Goal: Information Seeking & Learning: Learn about a topic

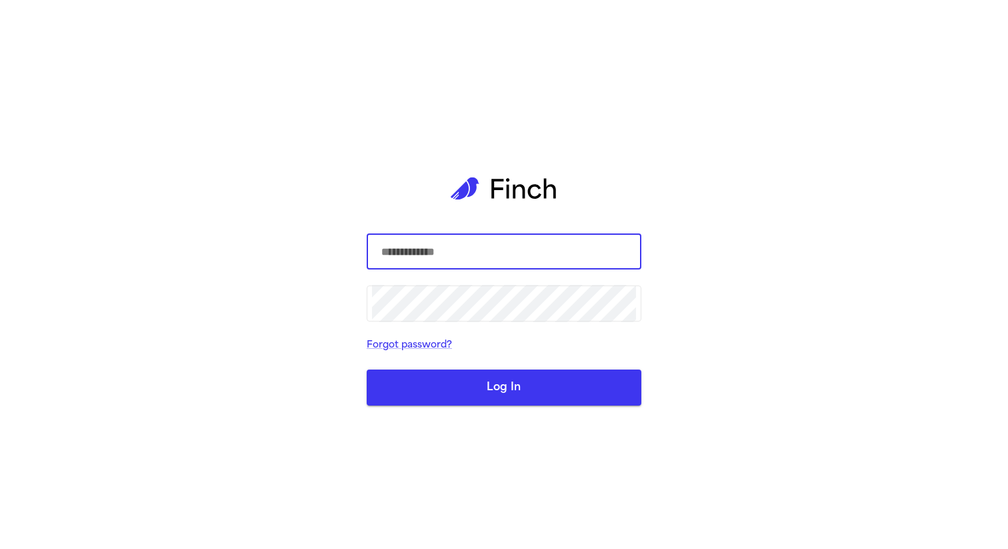
type input "**********"
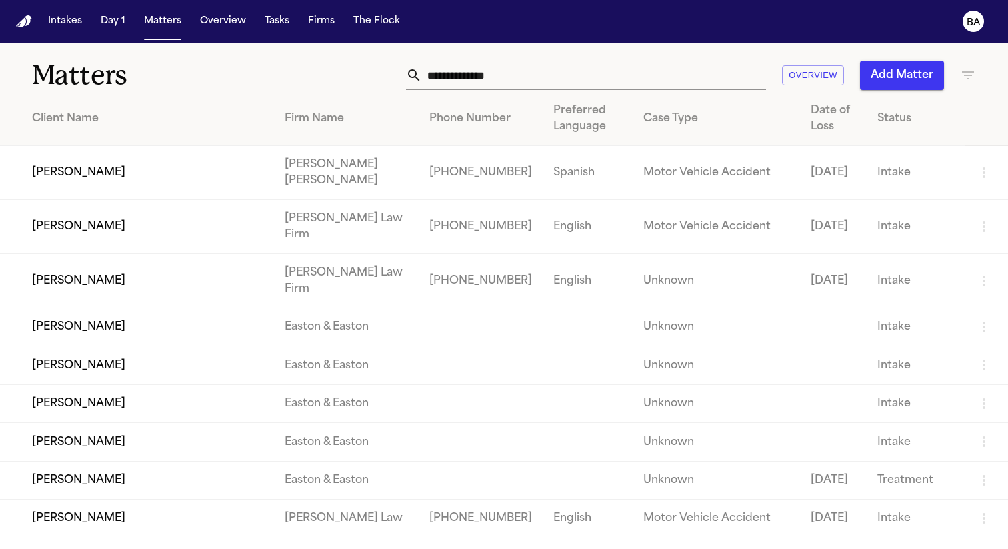
click at [85, 178] on td "[PERSON_NAME]" at bounding box center [137, 173] width 274 height 54
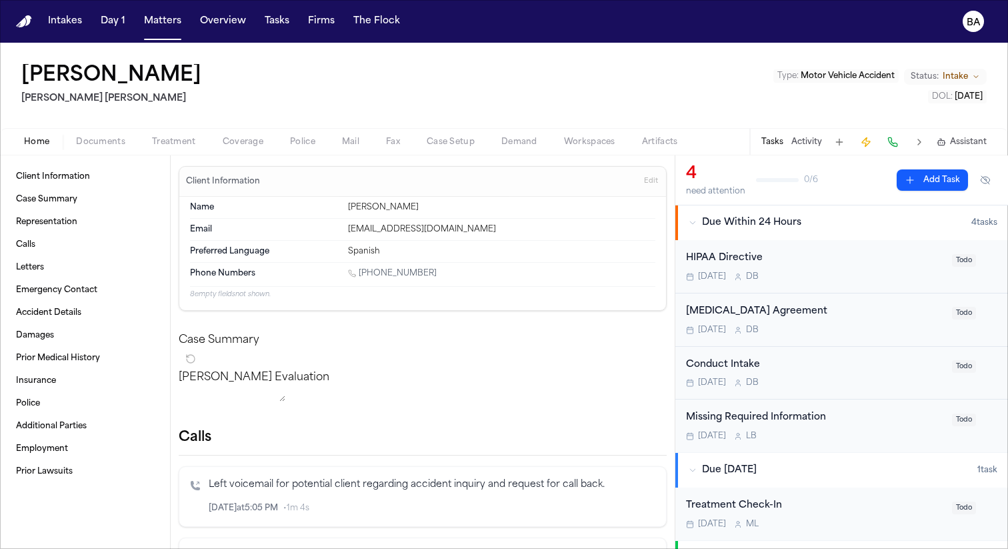
click at [661, 145] on span "Artifacts" at bounding box center [660, 142] width 36 height 11
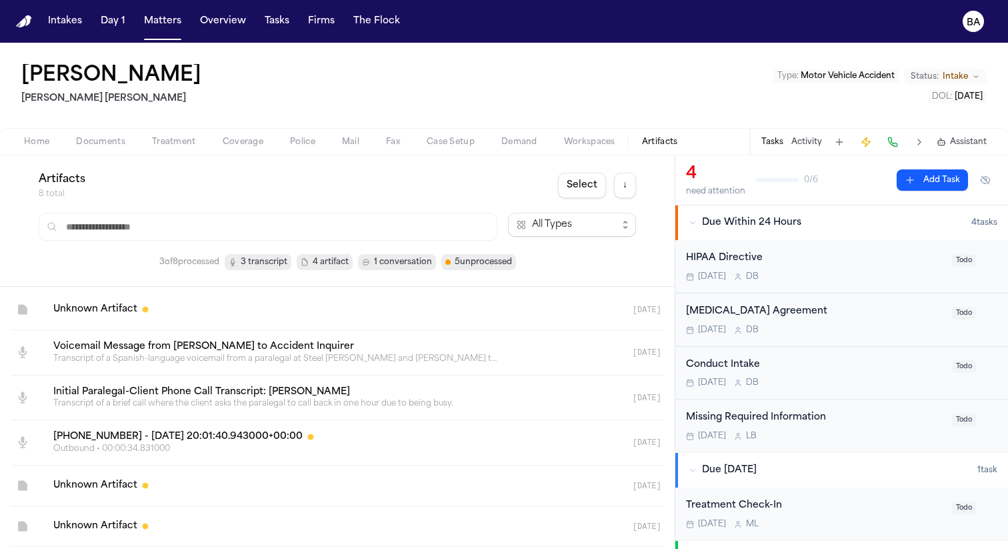
click at [129, 138] on button "Documents" at bounding box center [101, 142] width 76 height 16
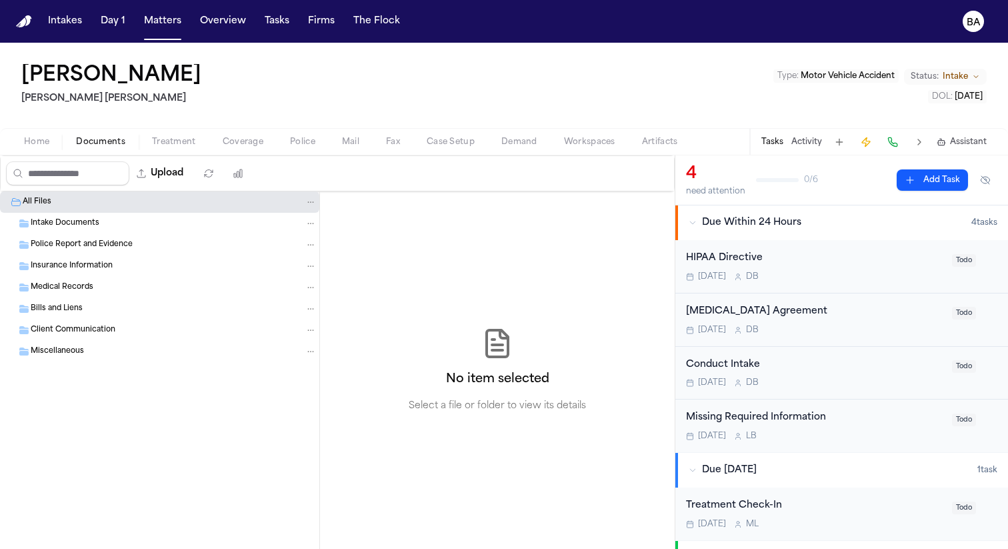
click at [117, 355] on div "Miscellaneous" at bounding box center [174, 351] width 286 height 12
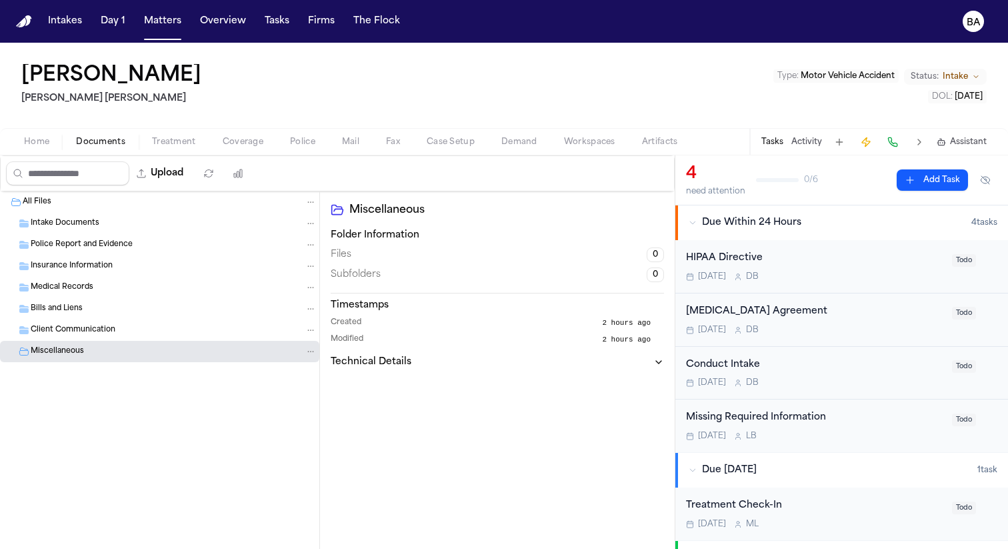
click at [123, 335] on div "Client Communication" at bounding box center [174, 330] width 286 height 12
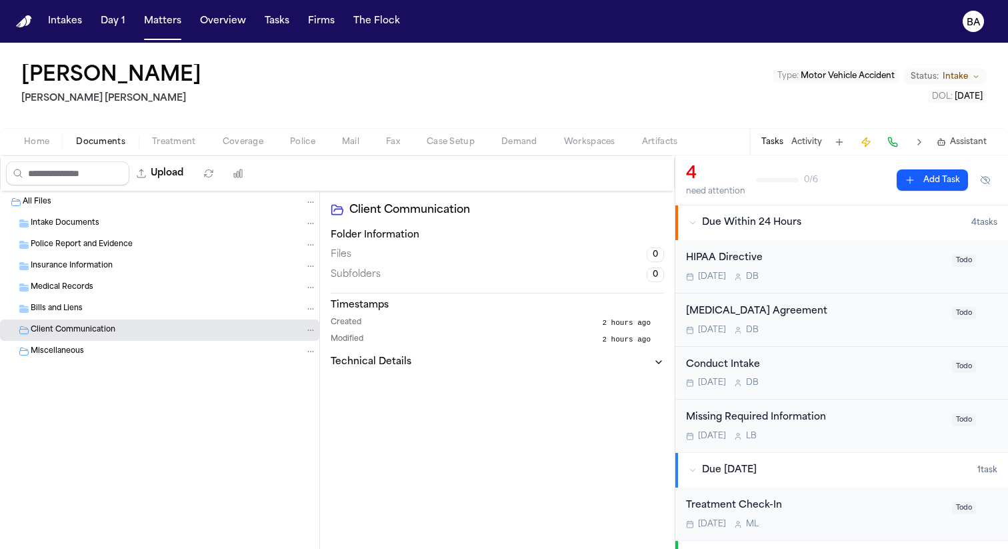
click at [125, 317] on div "Bills and Liens" at bounding box center [159, 308] width 319 height 21
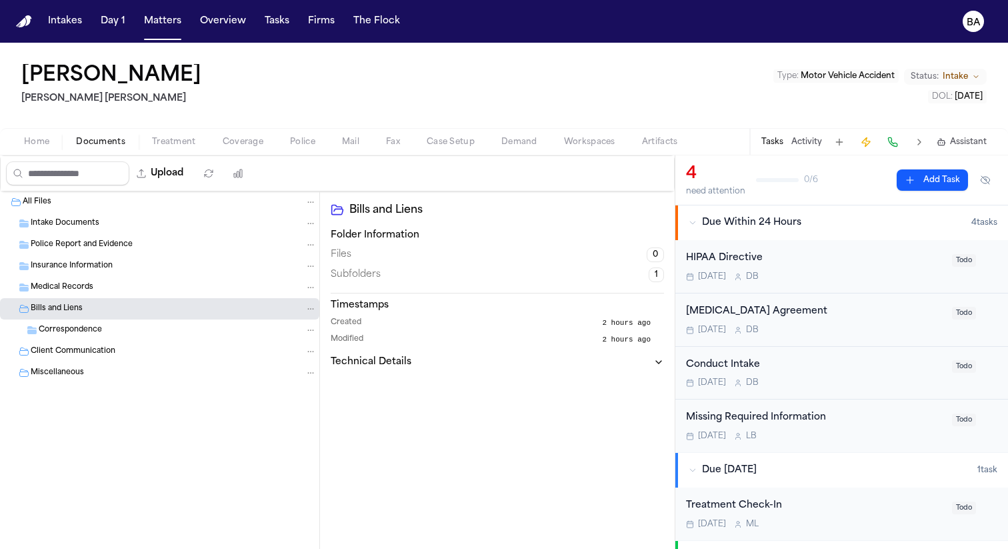
click at [143, 281] on div "Medical Records" at bounding box center [174, 287] width 286 height 12
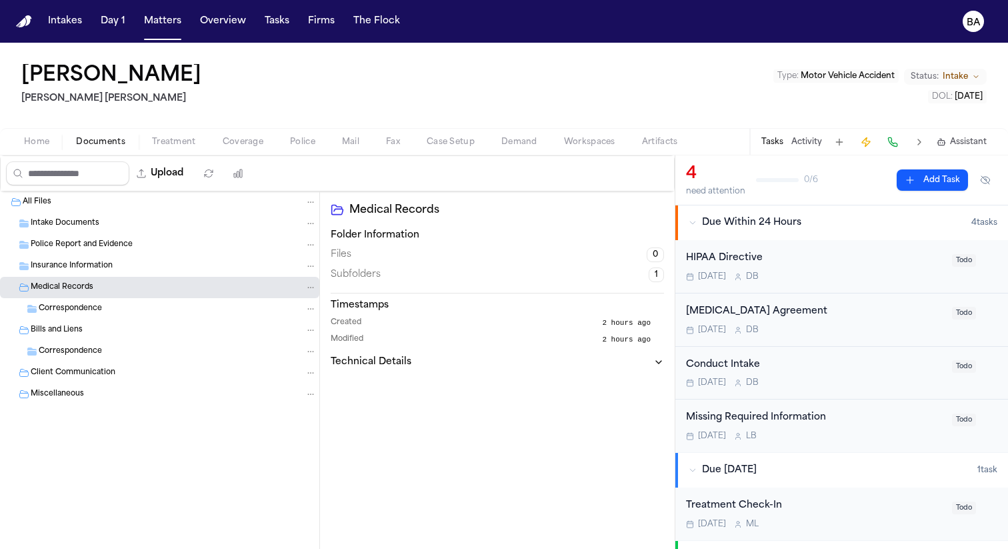
click at [144, 274] on div "Insurance Information" at bounding box center [159, 265] width 319 height 21
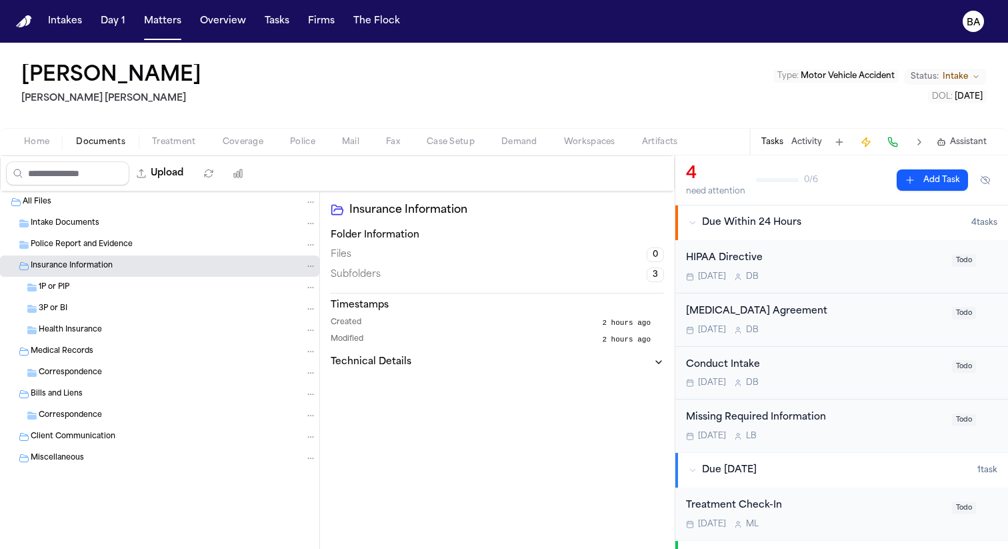
click at [158, 251] on div "Police Report and Evidence" at bounding box center [159, 244] width 319 height 21
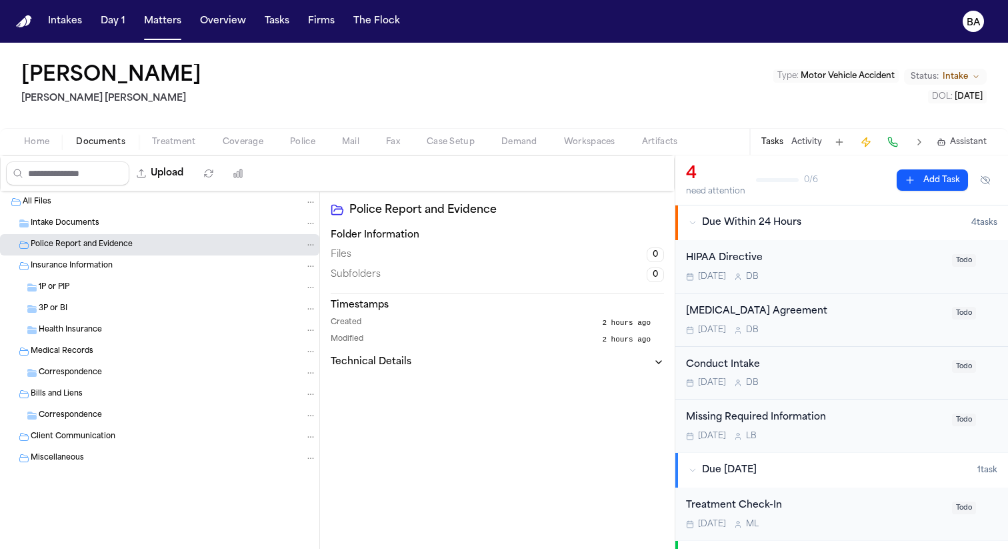
click at [174, 231] on div "Intake Documents" at bounding box center [159, 223] width 319 height 21
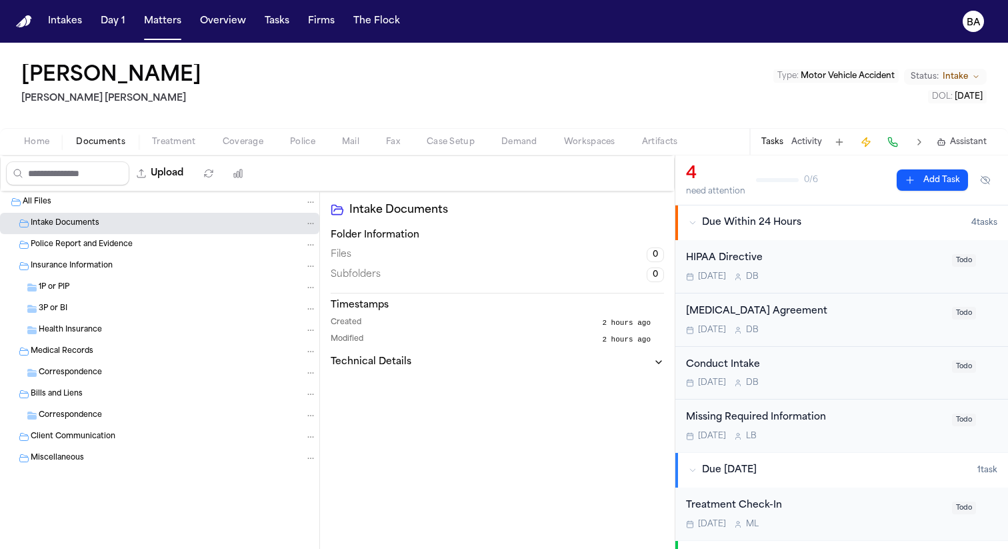
click at [109, 313] on div "3P or BI" at bounding box center [178, 309] width 278 height 12
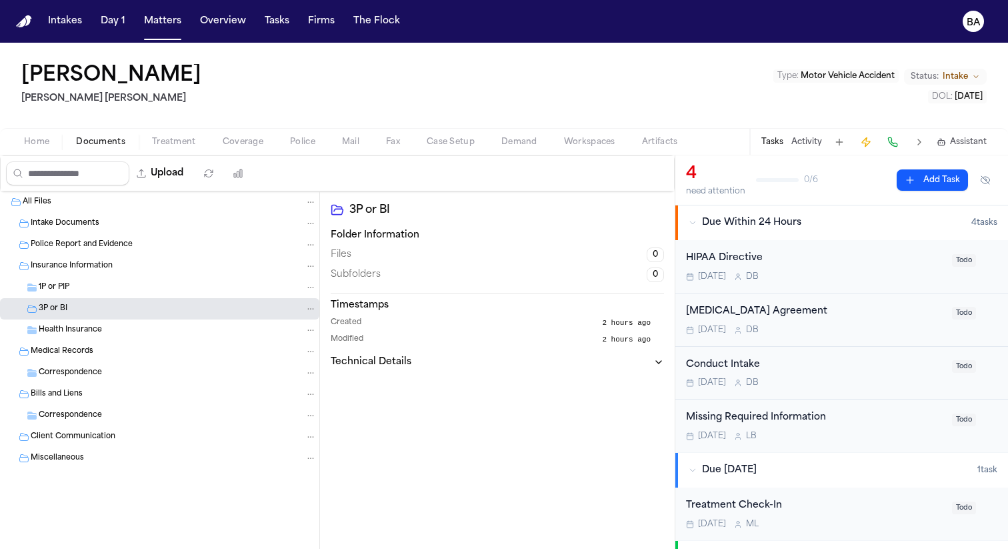
click at [115, 285] on div "1P or PIP" at bounding box center [178, 287] width 278 height 12
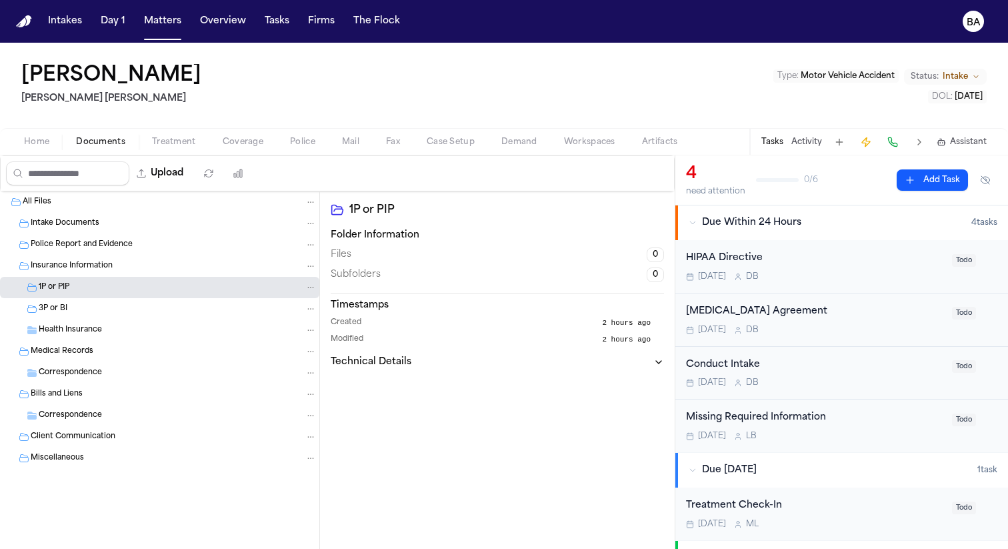
click at [113, 333] on div "Health Insurance" at bounding box center [178, 330] width 278 height 12
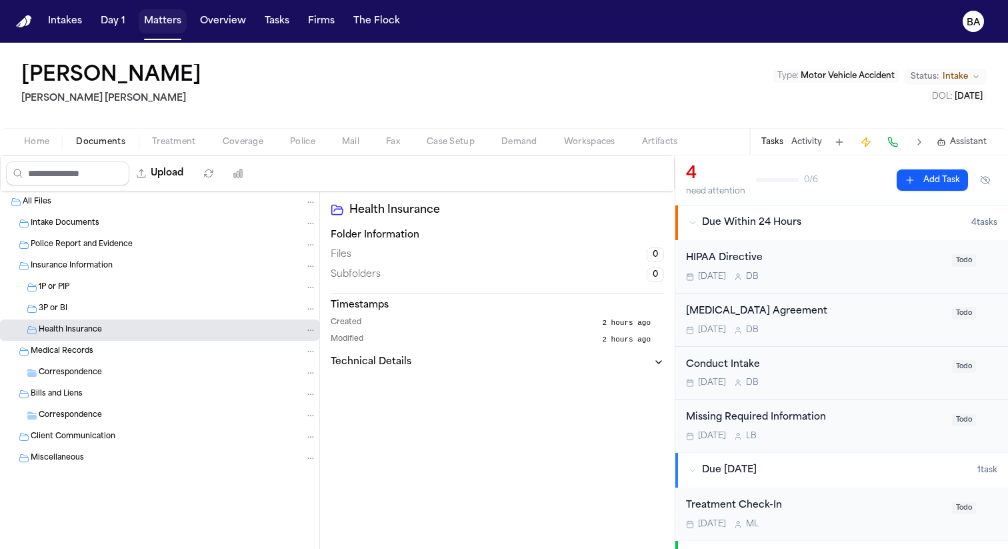
click at [167, 15] on button "Matters" at bounding box center [163, 21] width 48 height 24
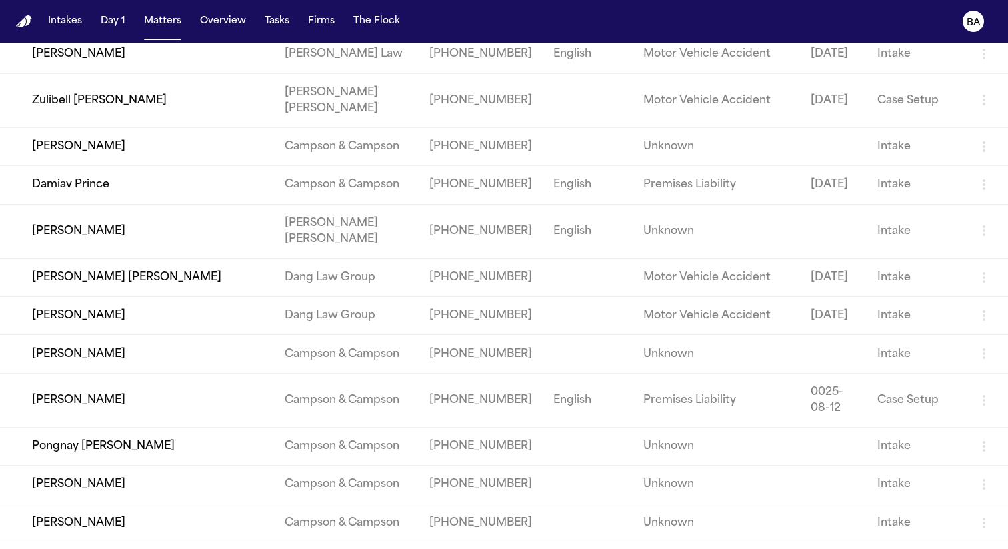
scroll to position [545, 0]
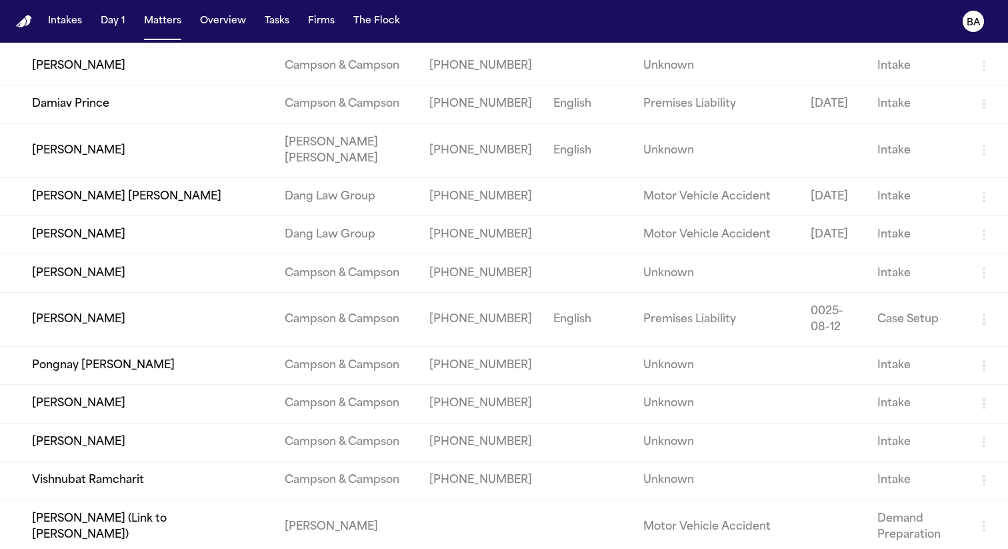
click at [61, 346] on td "[PERSON_NAME]" at bounding box center [137, 319] width 274 height 54
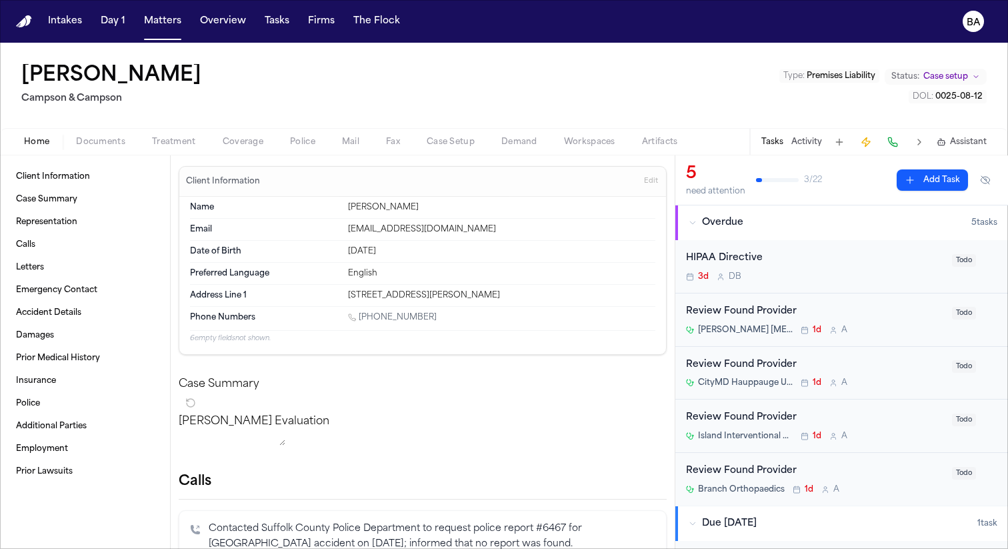
click at [100, 139] on span "Documents" at bounding box center [100, 142] width 49 height 11
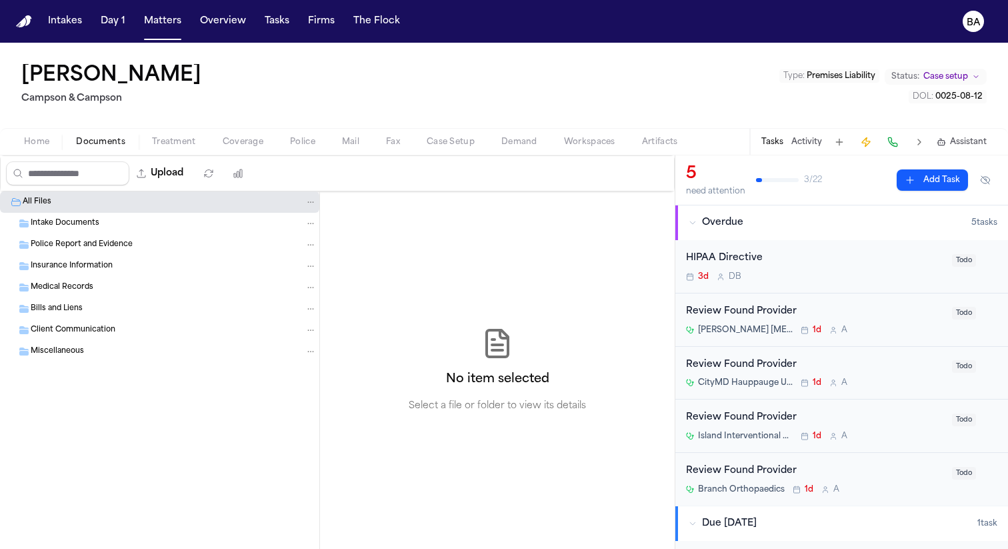
click at [105, 233] on div "Intake Documents" at bounding box center [159, 223] width 319 height 21
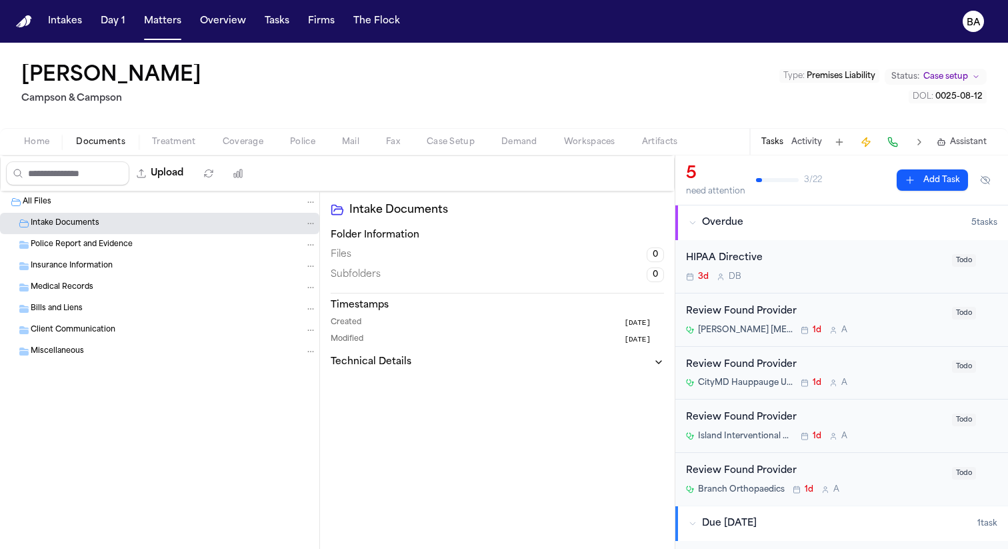
click at [159, 249] on div "Police Report and Evidence" at bounding box center [174, 245] width 286 height 12
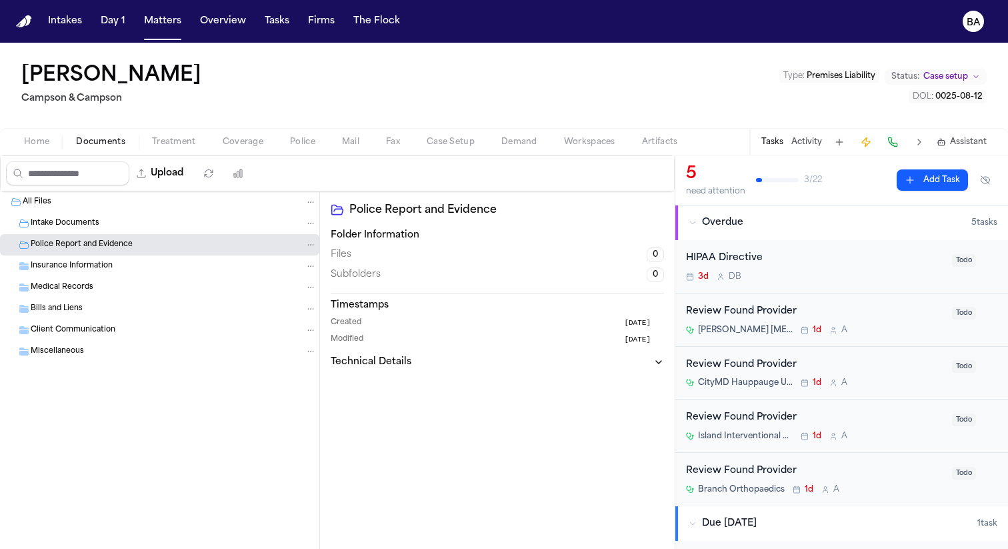
click at [165, 260] on div "Insurance Information" at bounding box center [174, 266] width 286 height 12
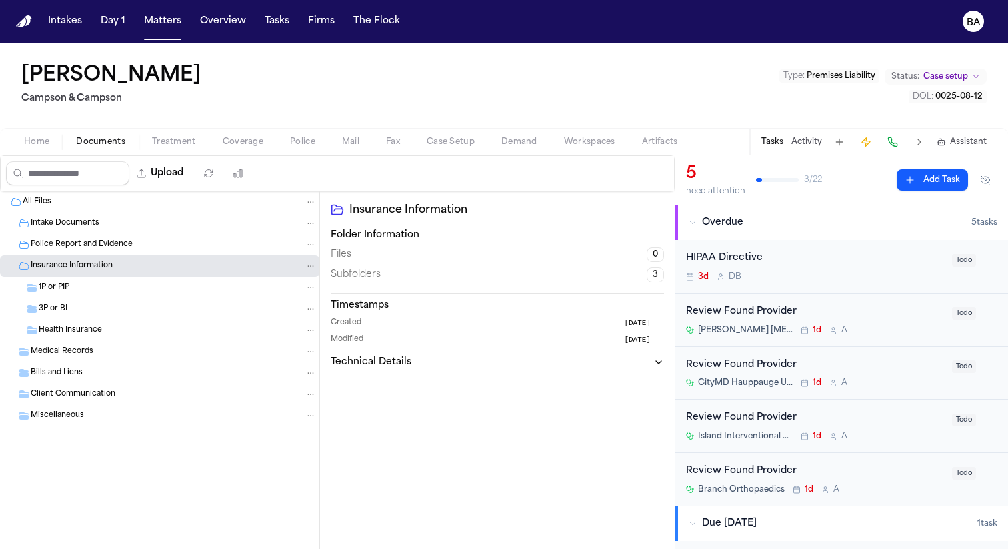
click at [167, 329] on div "Health Insurance" at bounding box center [178, 330] width 278 height 12
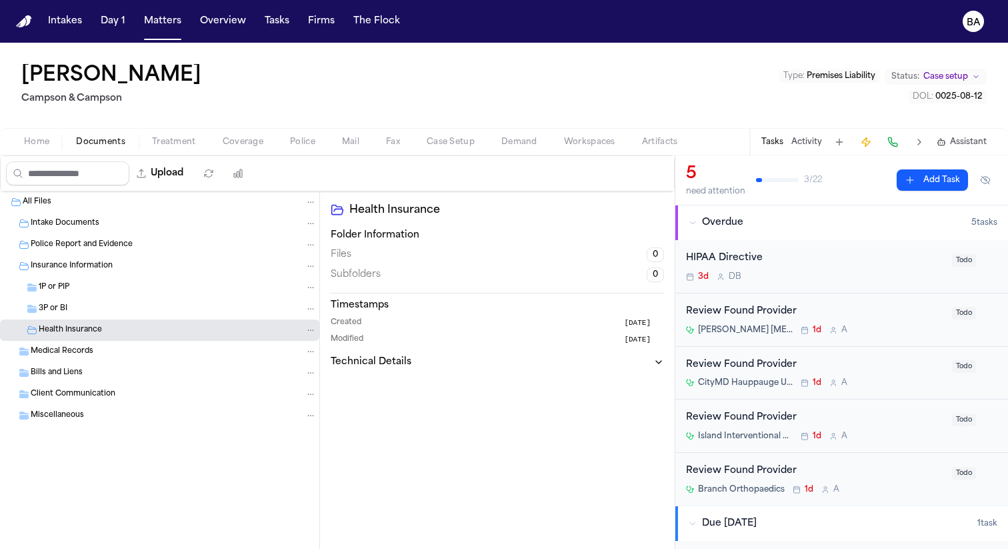
click at [171, 305] on div "3P or BI" at bounding box center [178, 309] width 278 height 12
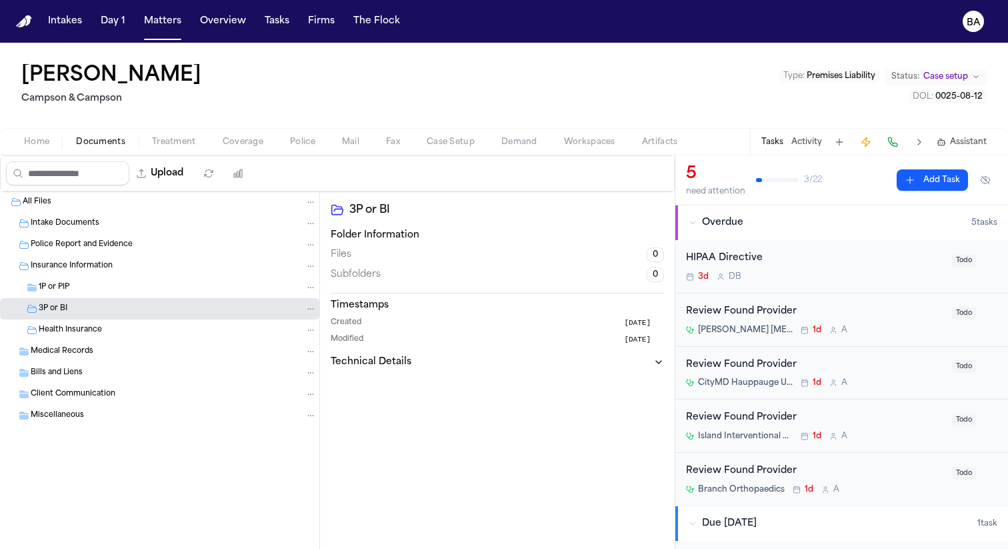
click at [177, 283] on div "1P or PIP" at bounding box center [178, 287] width 278 height 12
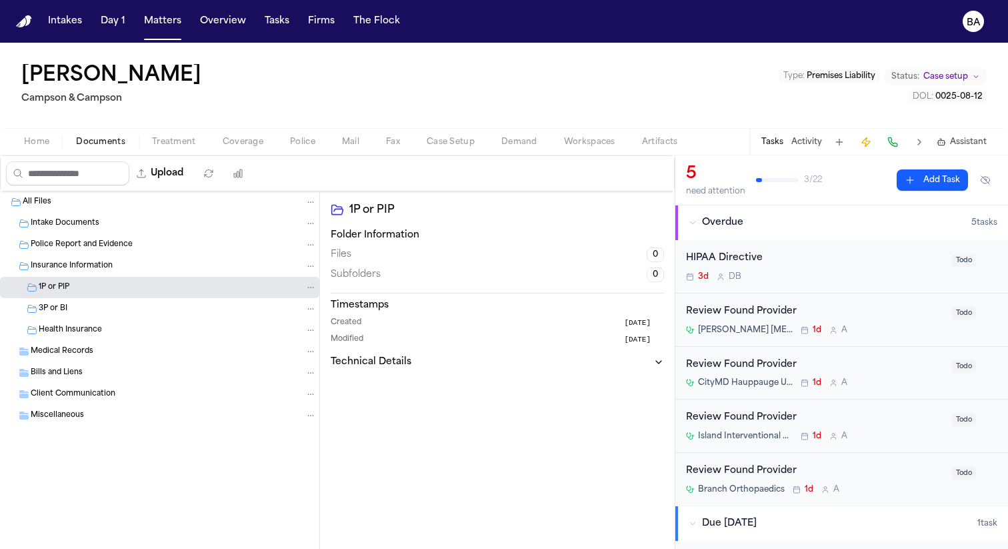
click at [169, 353] on div "Medical Records" at bounding box center [174, 351] width 286 height 12
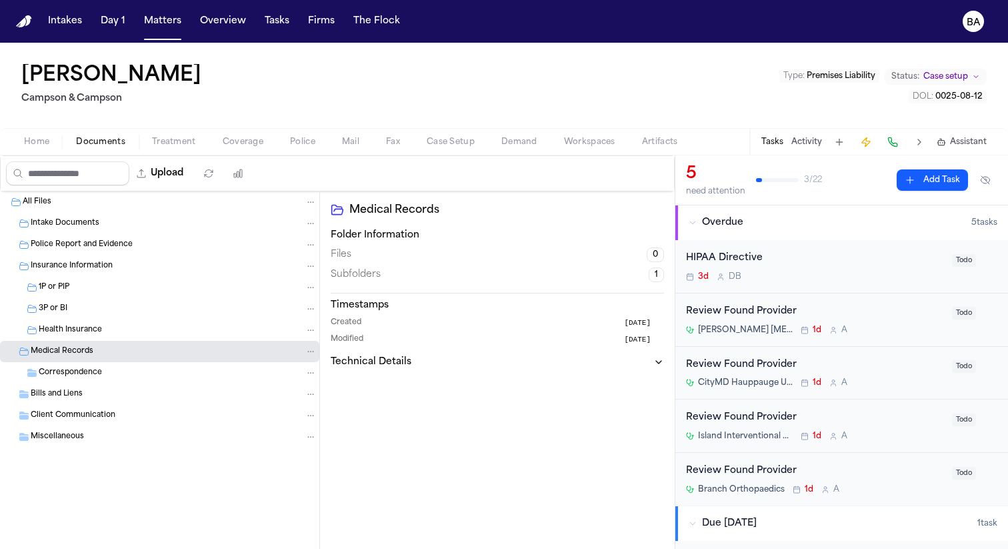
click at [163, 374] on div "Correspondence" at bounding box center [178, 373] width 278 height 12
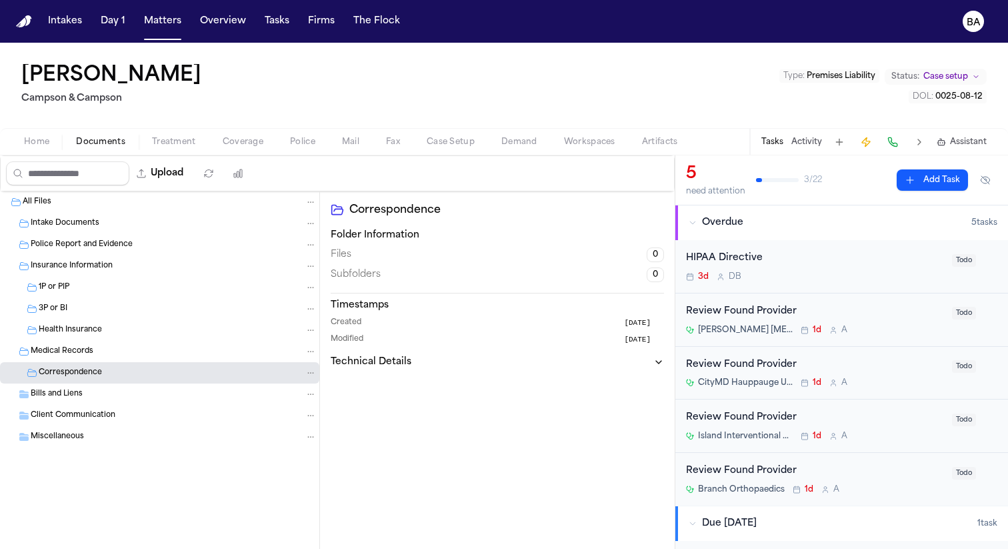
drag, startPoint x: 167, startPoint y: 394, endPoint x: 167, endPoint y: 403, distance: 9.4
click at [167, 394] on div "Bills and Liens" at bounding box center [174, 394] width 286 height 12
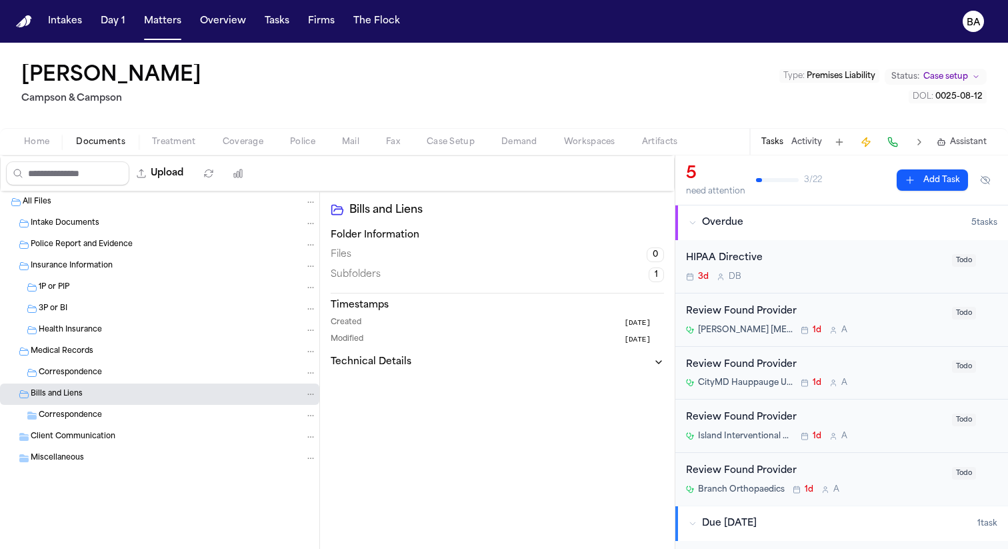
click at [166, 441] on div "Client Communication" at bounding box center [174, 437] width 286 height 12
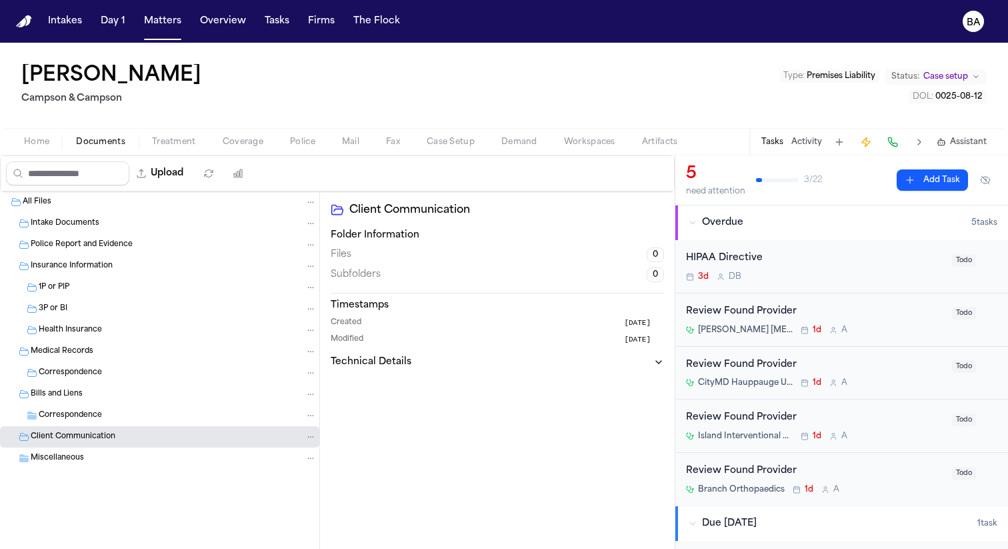
click at [163, 463] on div "Miscellaneous" at bounding box center [174, 458] width 286 height 12
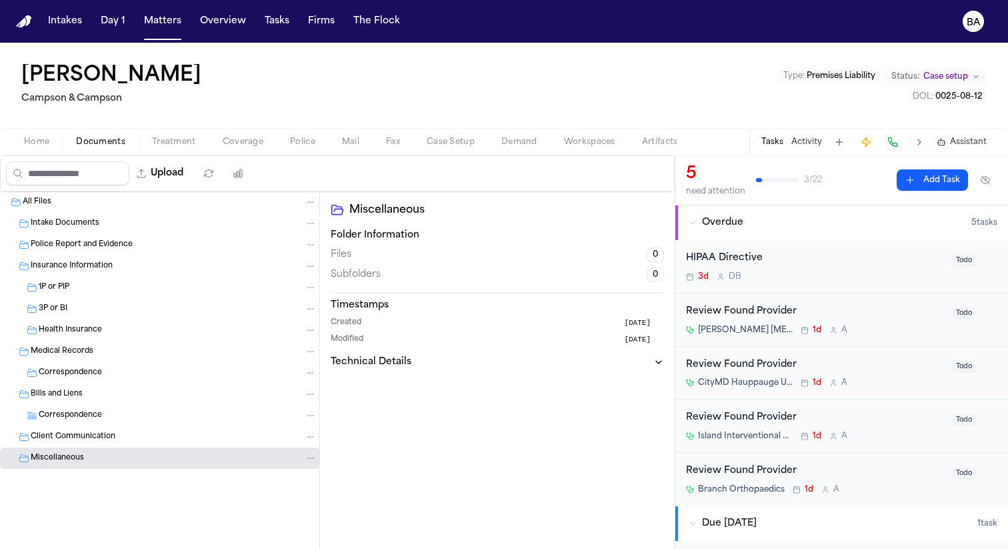
click at [177, 410] on div "Correspondence" at bounding box center [178, 415] width 278 height 12
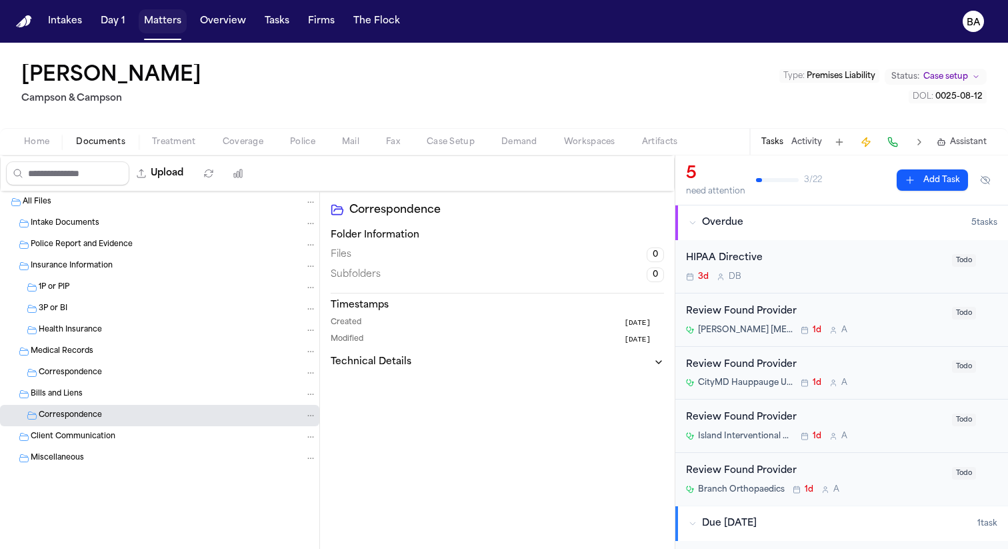
click at [165, 21] on button "Matters" at bounding box center [163, 21] width 48 height 24
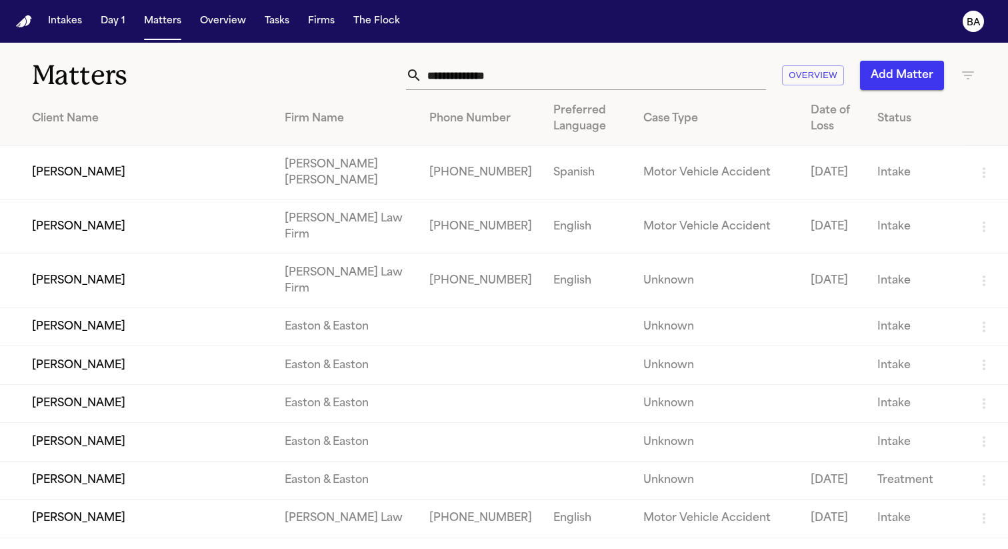
click at [968, 79] on div "Matters Overview Add Matter" at bounding box center [504, 67] width 1008 height 49
click at [960, 76] on icon "button" at bounding box center [968, 75] width 16 height 16
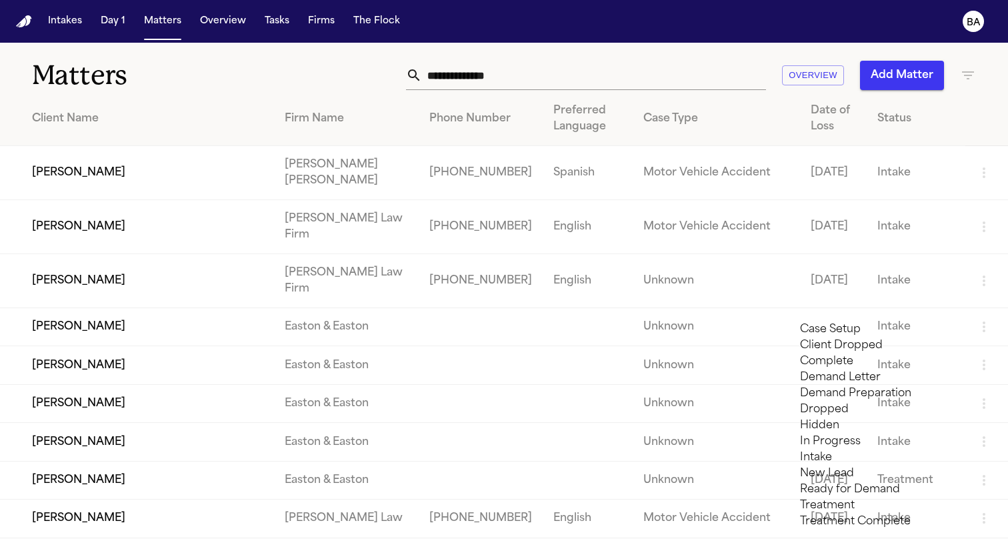
click at [849, 369] on li "Complete" at bounding box center [894, 361] width 189 height 16
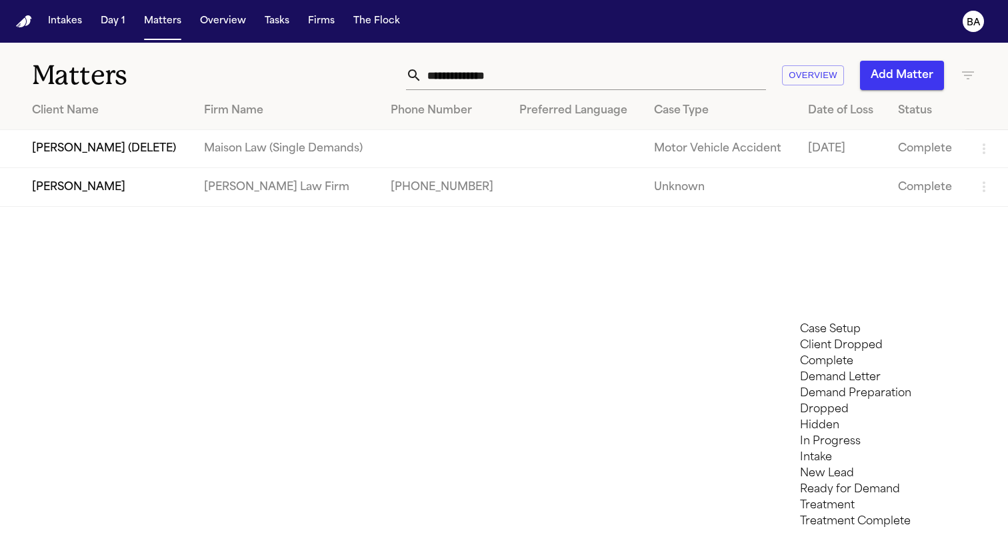
click at [855, 369] on li "Complete" at bounding box center [894, 361] width 189 height 16
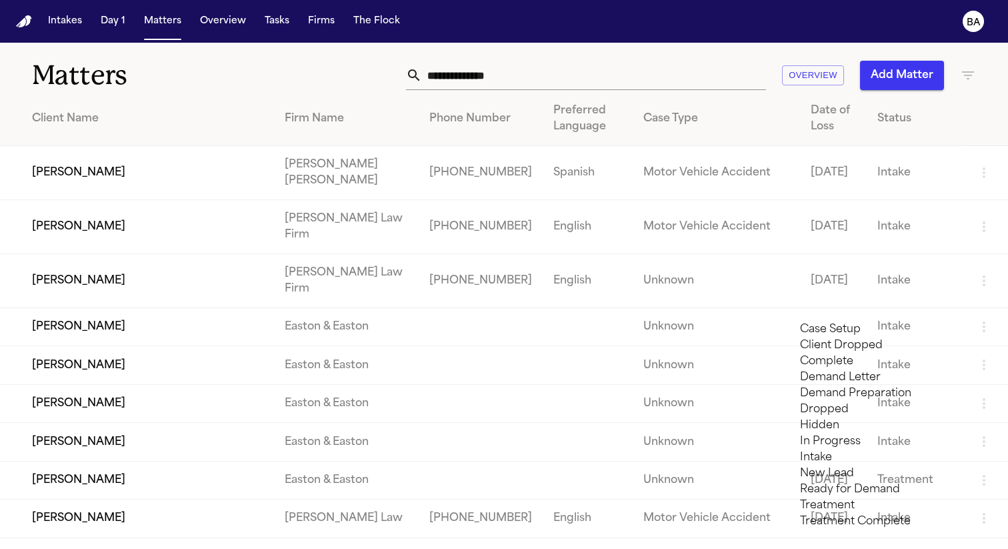
scroll to position [103, 0]
click at [901, 481] on li "Ready for Demand" at bounding box center [894, 489] width 189 height 16
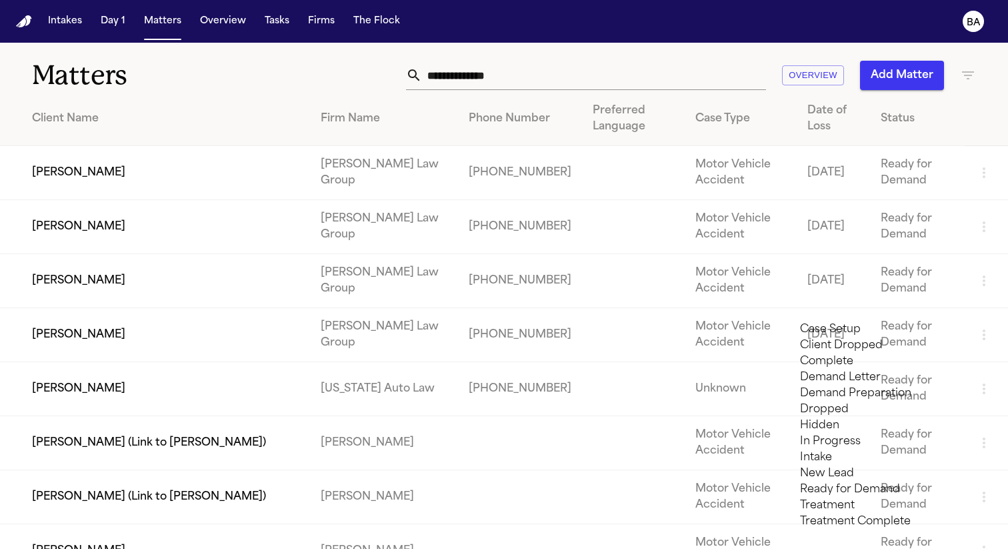
click at [249, 548] on div at bounding box center [504, 549] width 1008 height 0
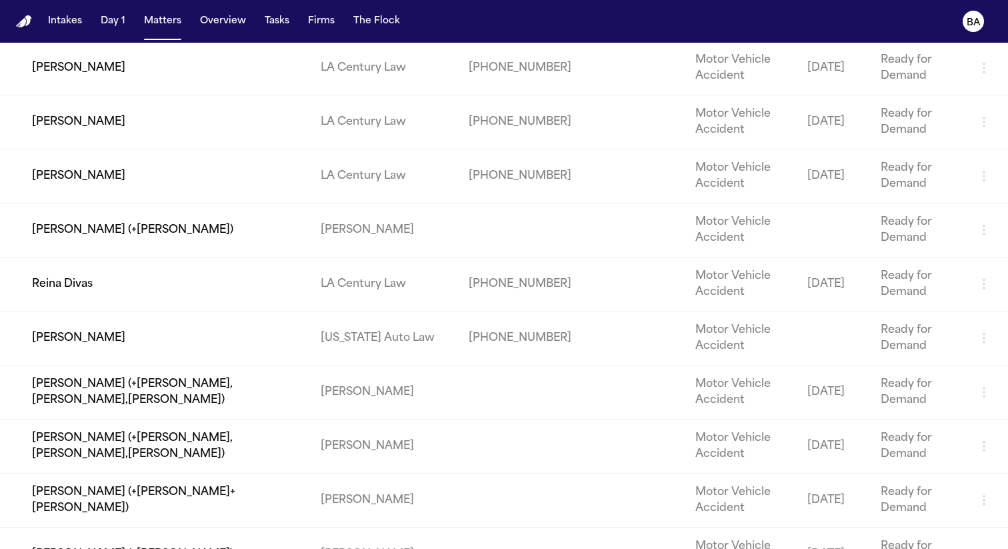
scroll to position [620, 0]
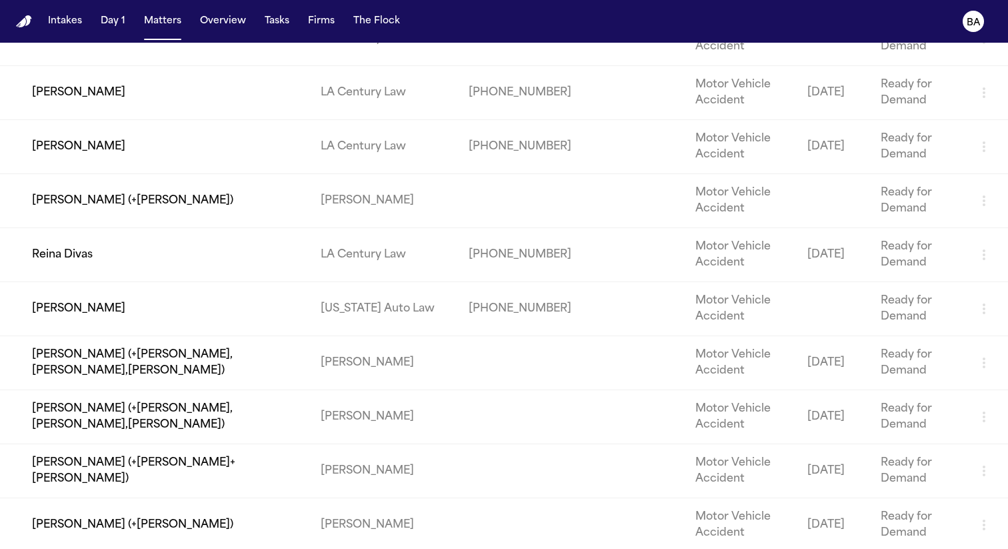
click at [79, 306] on td "[PERSON_NAME]" at bounding box center [155, 309] width 310 height 54
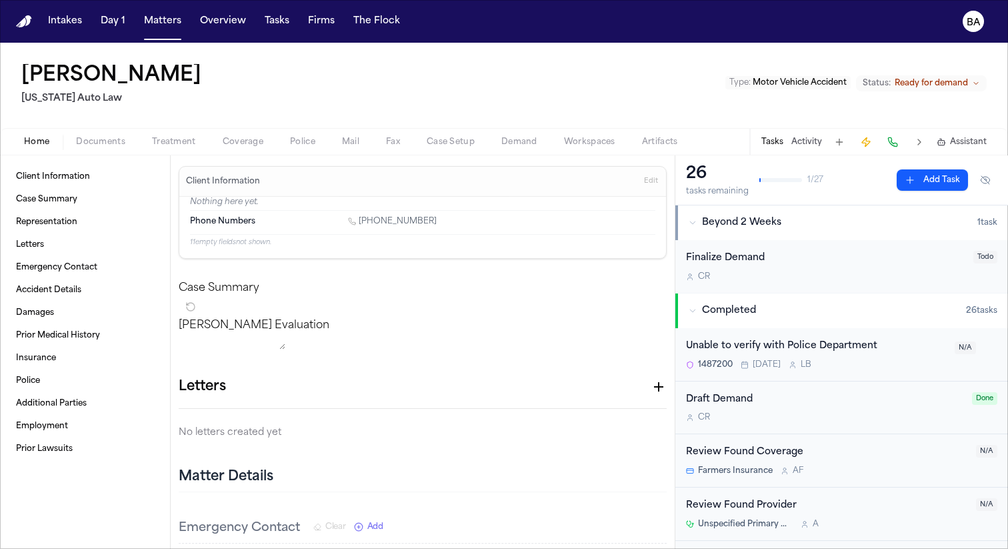
click at [104, 141] on span "Documents" at bounding box center [100, 142] width 49 height 11
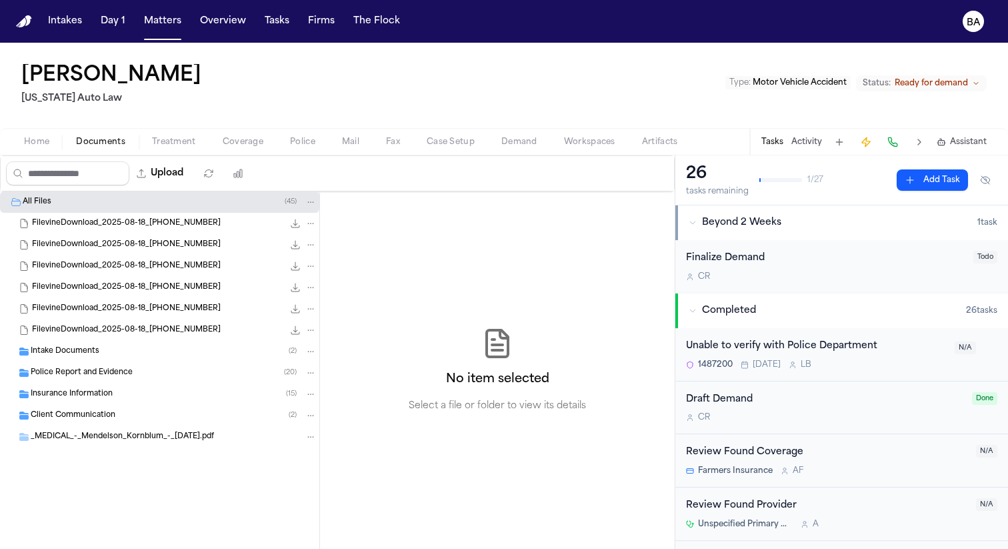
click at [185, 358] on div "Intake Documents ( 2 )" at bounding box center [159, 351] width 319 height 21
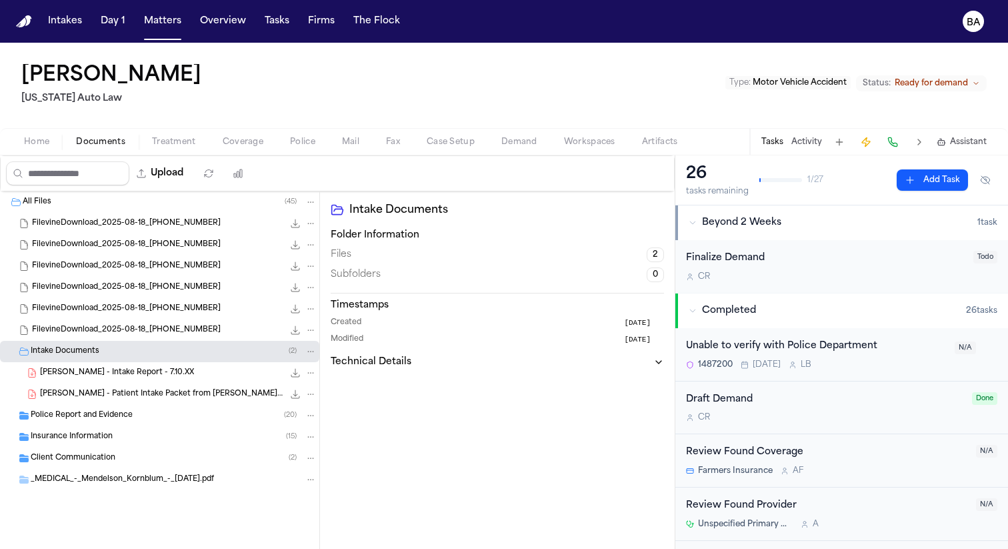
click at [201, 413] on div "Police Report and Evidence ( 20 )" at bounding box center [174, 415] width 286 height 12
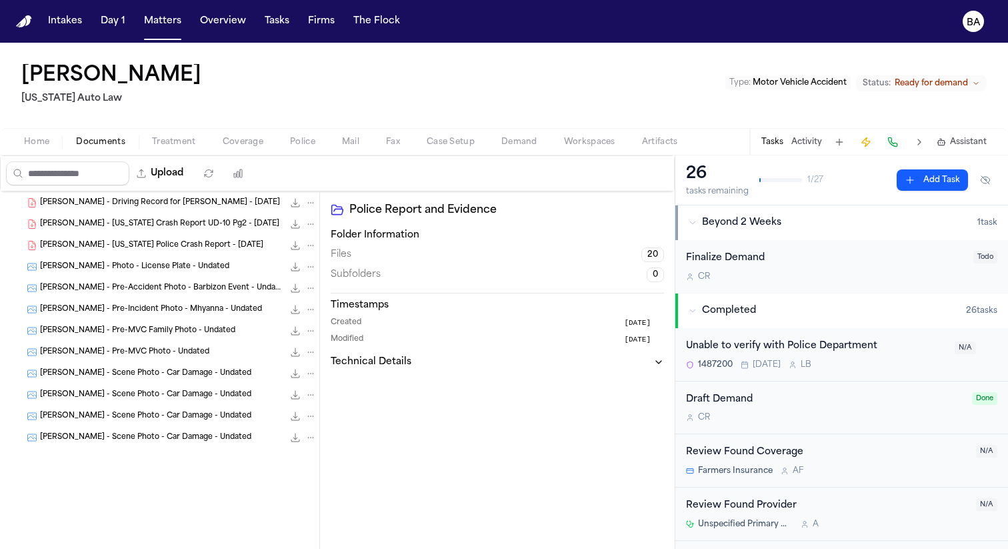
scroll to position [386, 0]
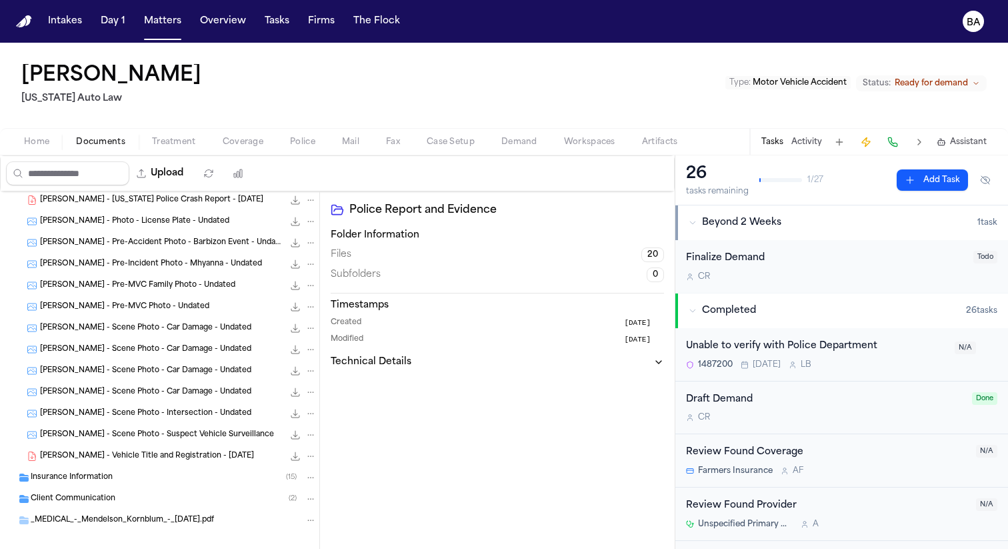
click at [148, 503] on div "Client Communication ( 2 )" at bounding box center [174, 499] width 286 height 12
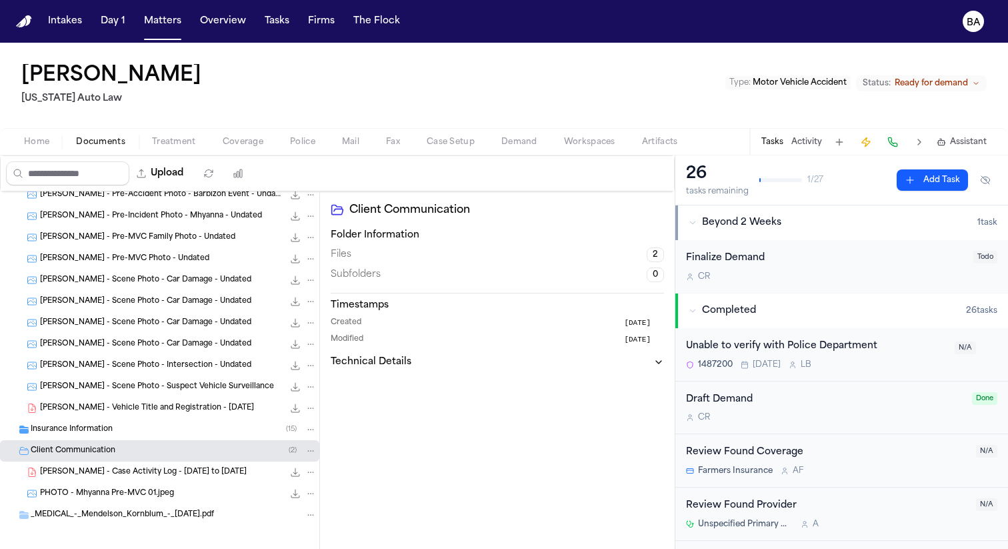
scroll to position [441, 0]
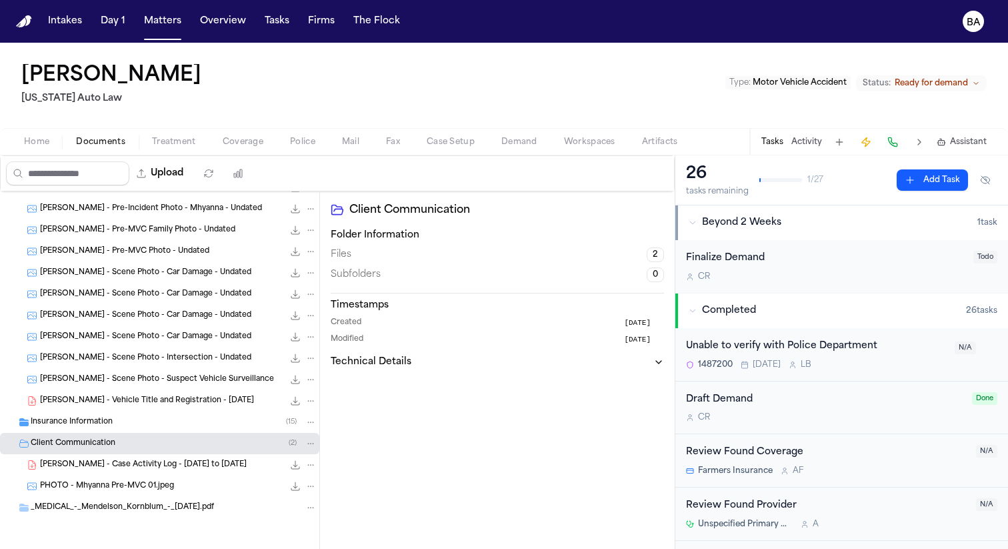
click at [167, 488] on span "PHOTO - Mhyanna Pre-MVC 01.jpeg" at bounding box center [107, 486] width 134 height 11
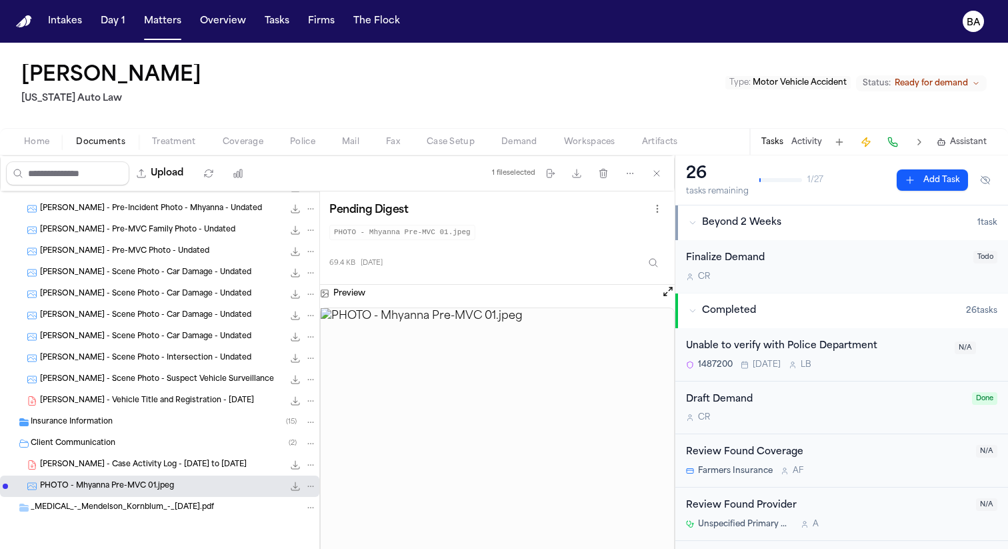
click at [155, 426] on div "Insurance Information ( 15 )" at bounding box center [174, 422] width 286 height 12
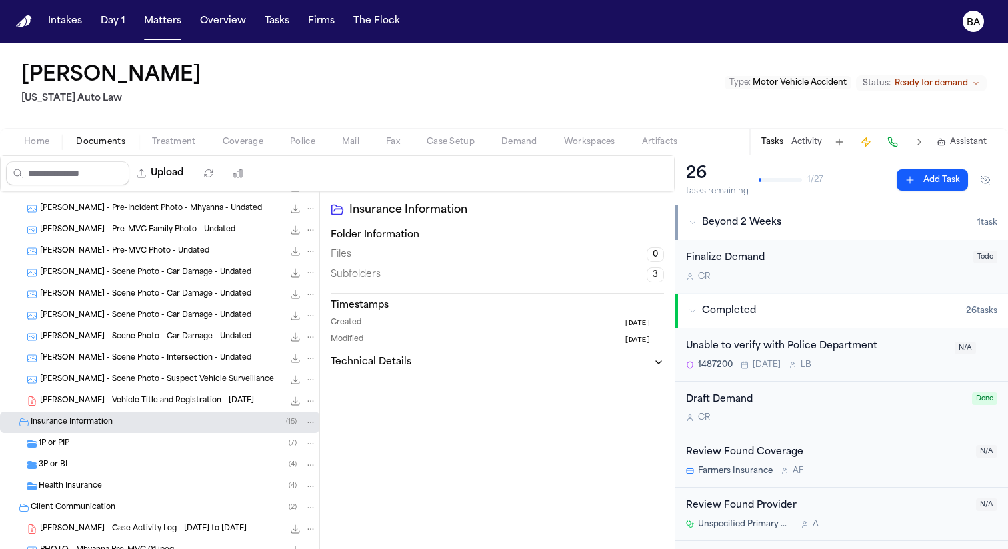
click at [134, 467] on div "3P or BI ( 4 )" at bounding box center [178, 465] width 278 height 12
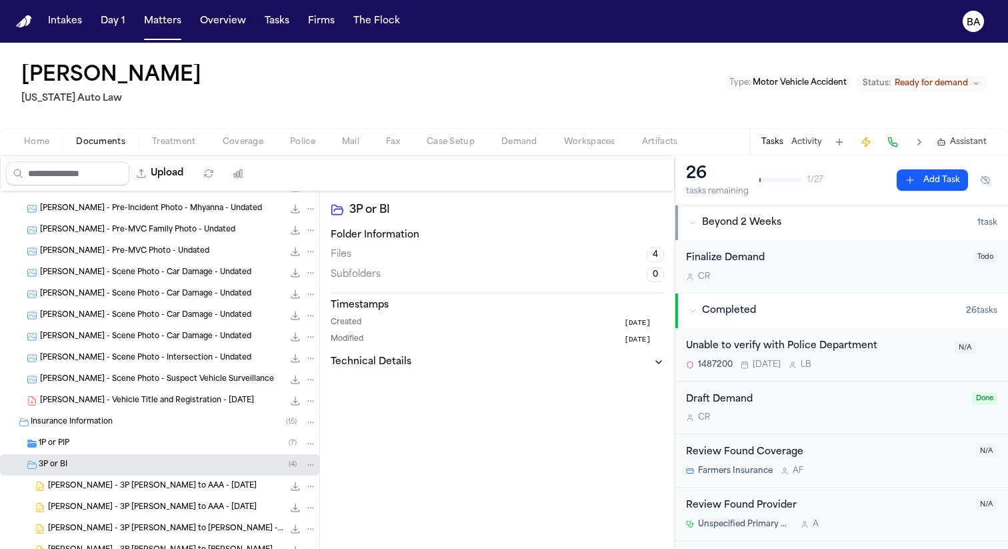
click at [139, 441] on div "1P or PIP ( 7 )" at bounding box center [178, 443] width 278 height 12
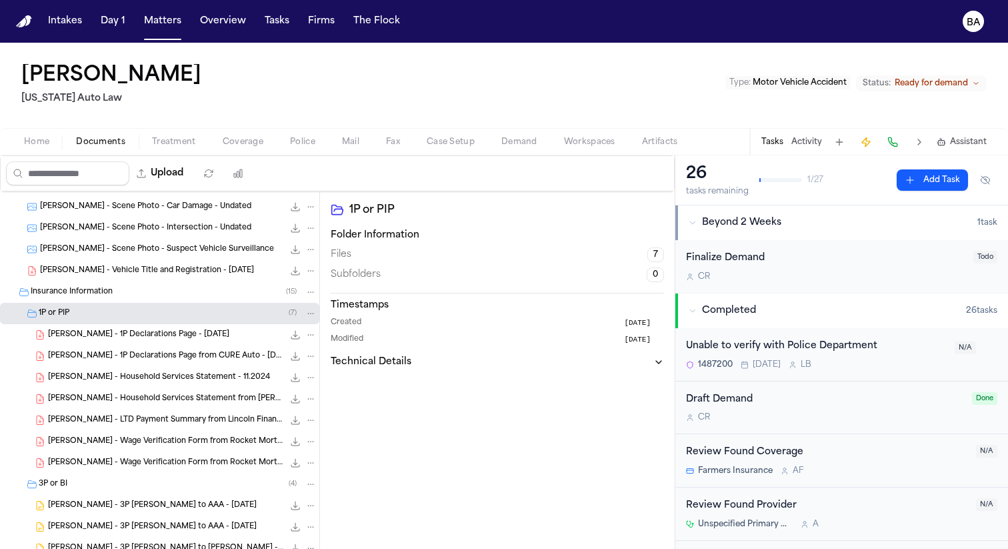
scroll to position [740, 0]
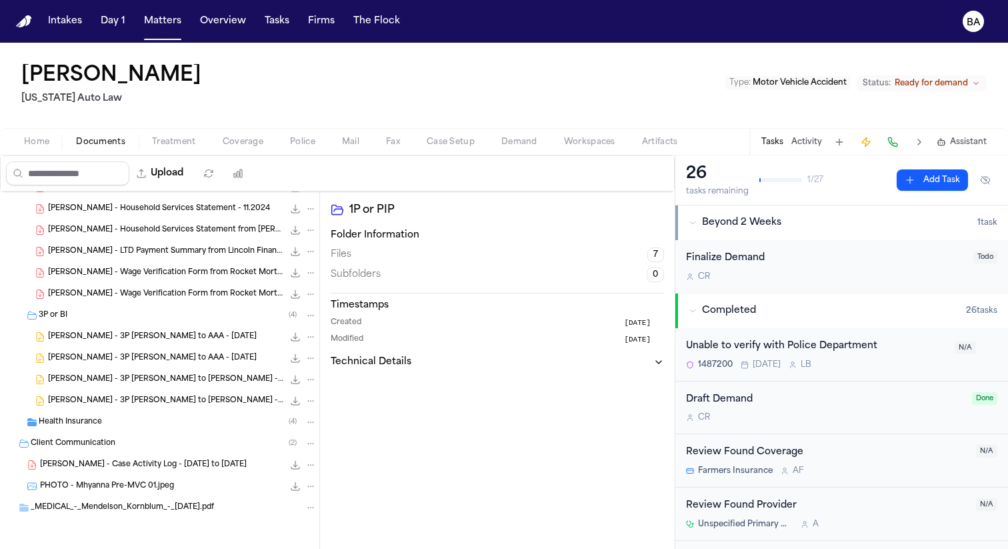
click at [163, 427] on div "Health Insurance ( 4 )" at bounding box center [178, 422] width 278 height 12
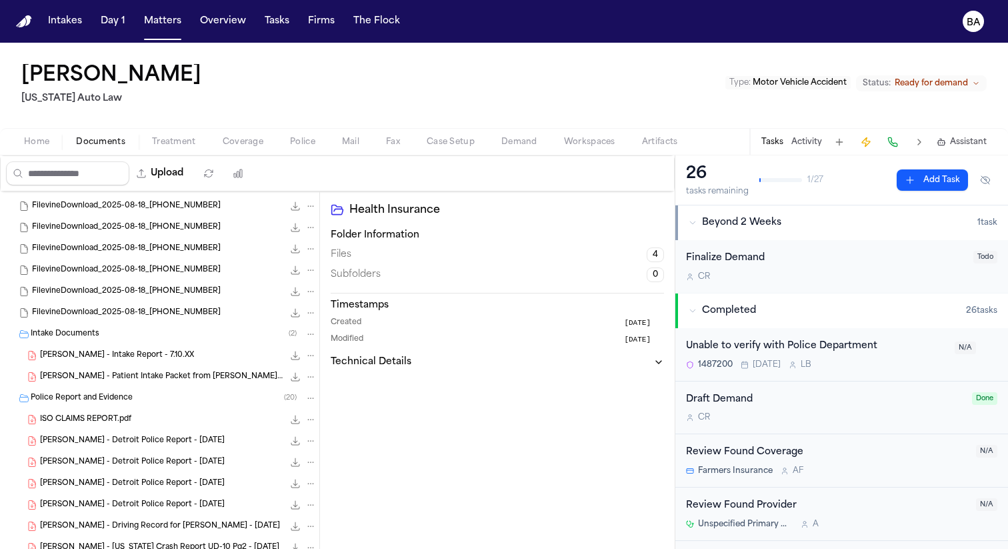
scroll to position [0, 0]
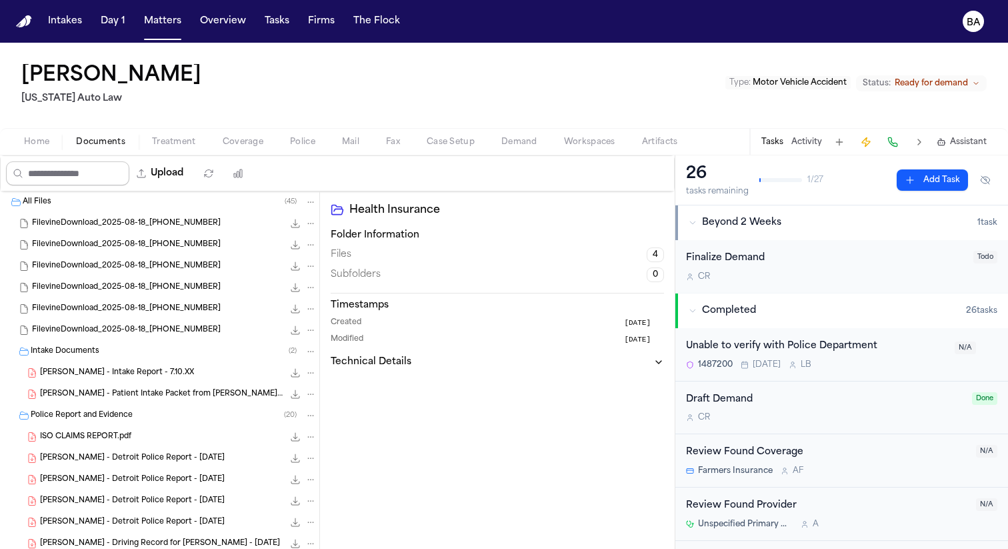
click at [99, 181] on input "Search files" at bounding box center [67, 173] width 123 height 24
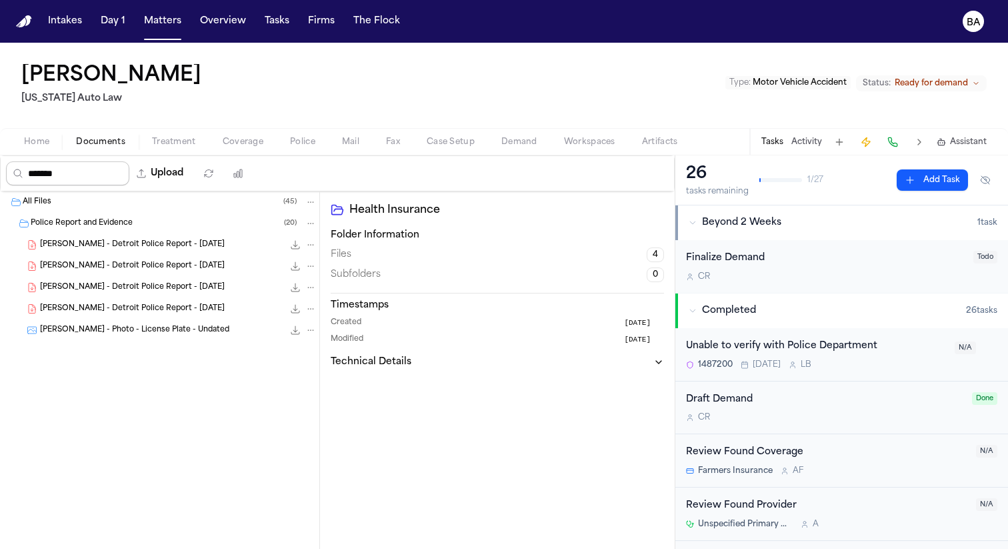
click at [85, 179] on input "*******" at bounding box center [67, 173] width 123 height 24
type input "*******"
click at [156, 27] on button "Matters" at bounding box center [163, 21] width 48 height 24
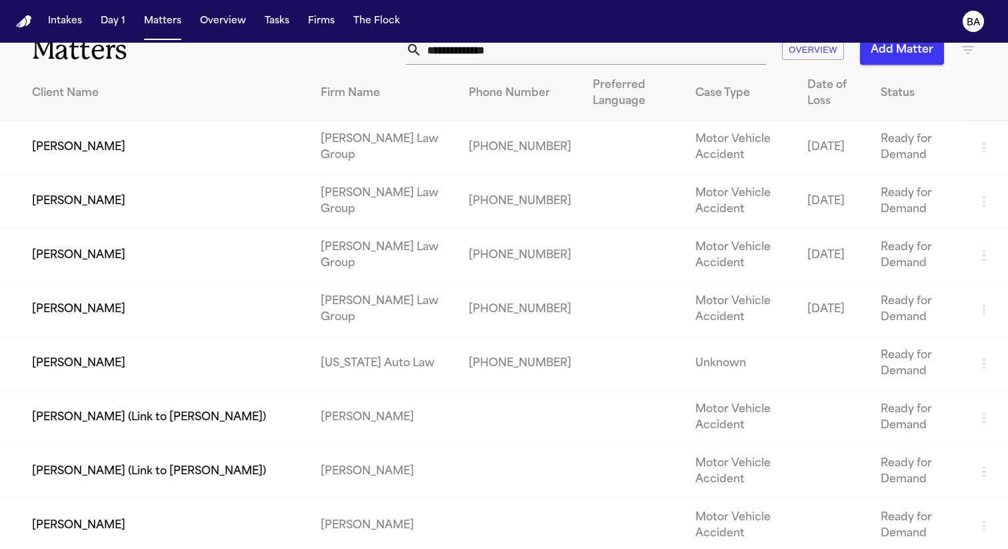
scroll to position [26, 0]
click at [99, 354] on td "[PERSON_NAME]" at bounding box center [155, 363] width 310 height 54
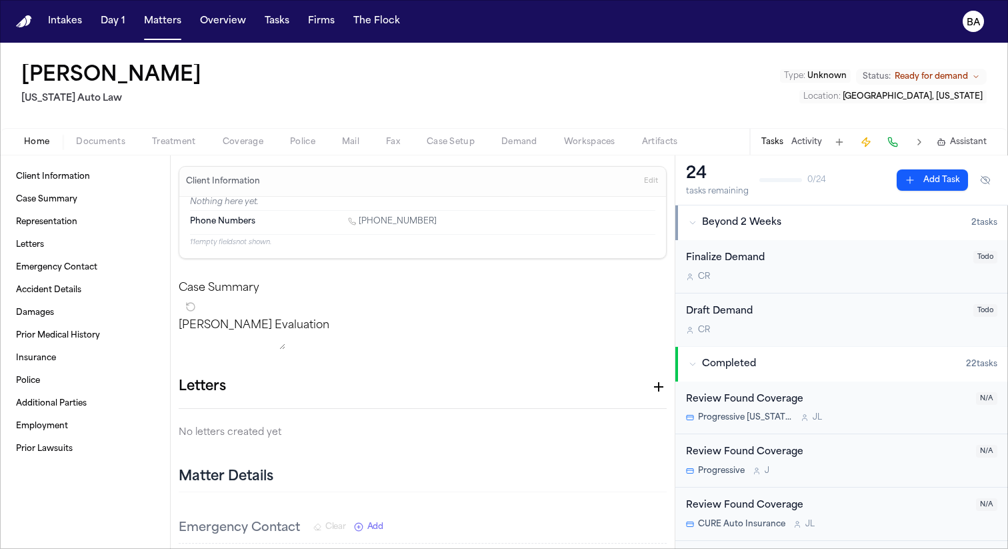
click at [122, 143] on span "Documents" at bounding box center [100, 142] width 49 height 11
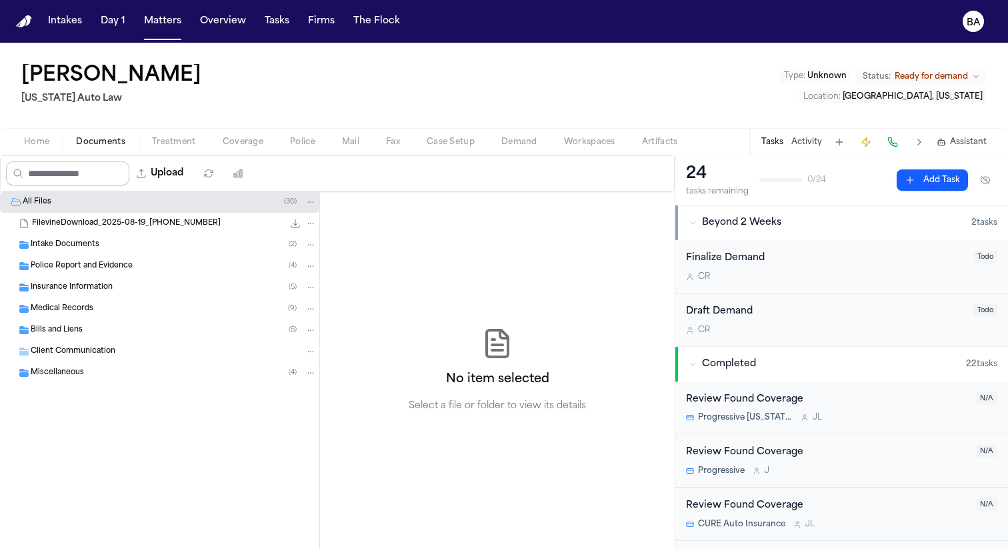
click at [89, 175] on input "Search files" at bounding box center [67, 173] width 123 height 24
paste input "*******"
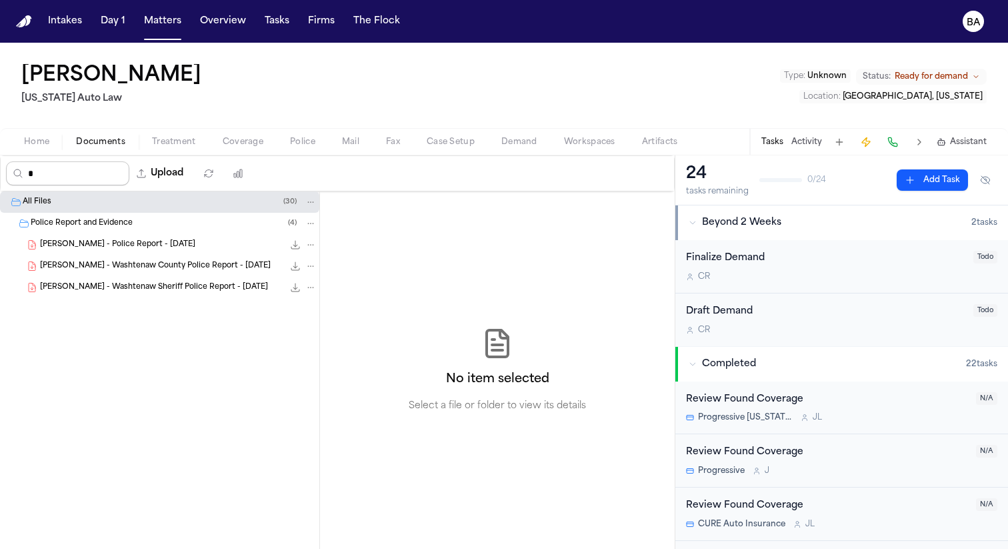
type input "**"
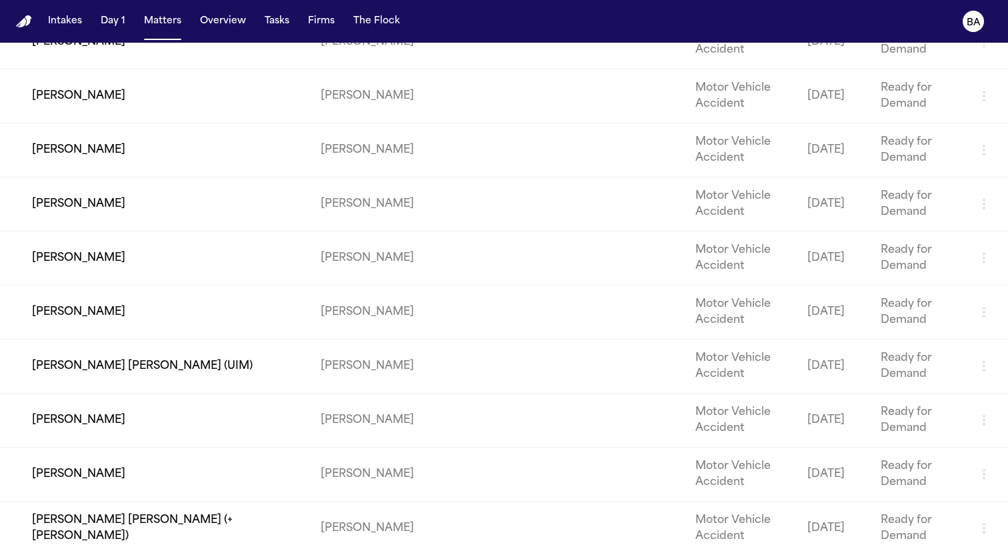
scroll to position [1287, 0]
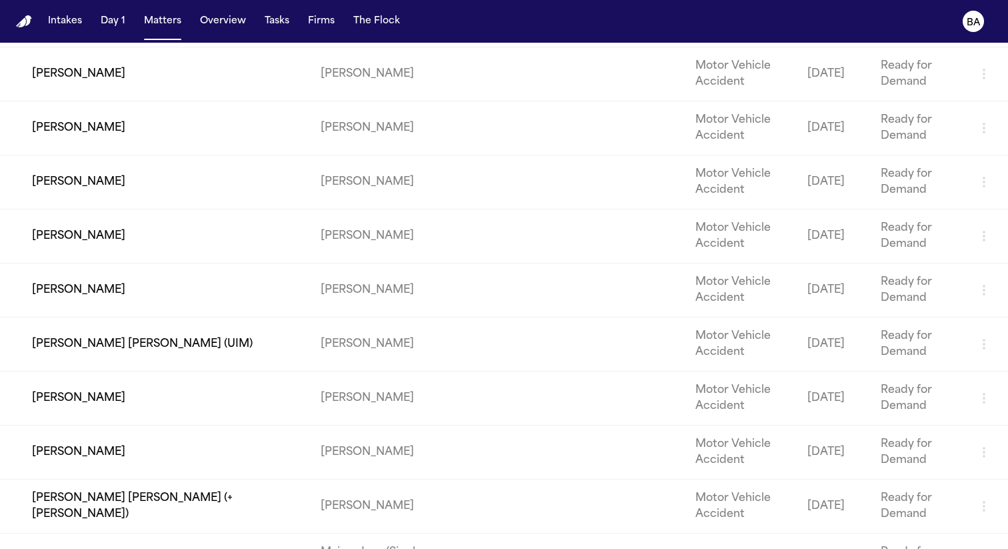
click at [90, 452] on td "[PERSON_NAME]" at bounding box center [155, 452] width 310 height 54
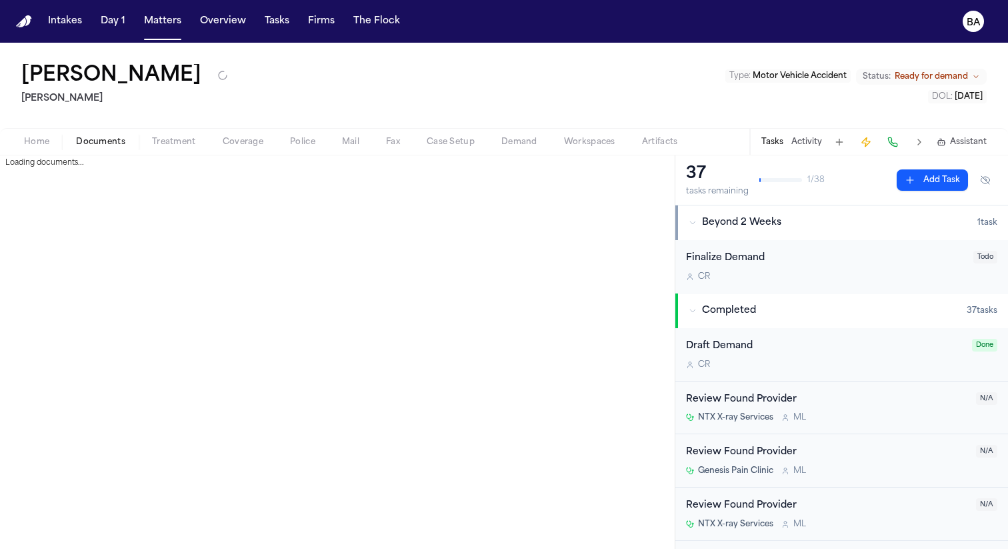
click at [111, 143] on span "Documents" at bounding box center [100, 142] width 49 height 11
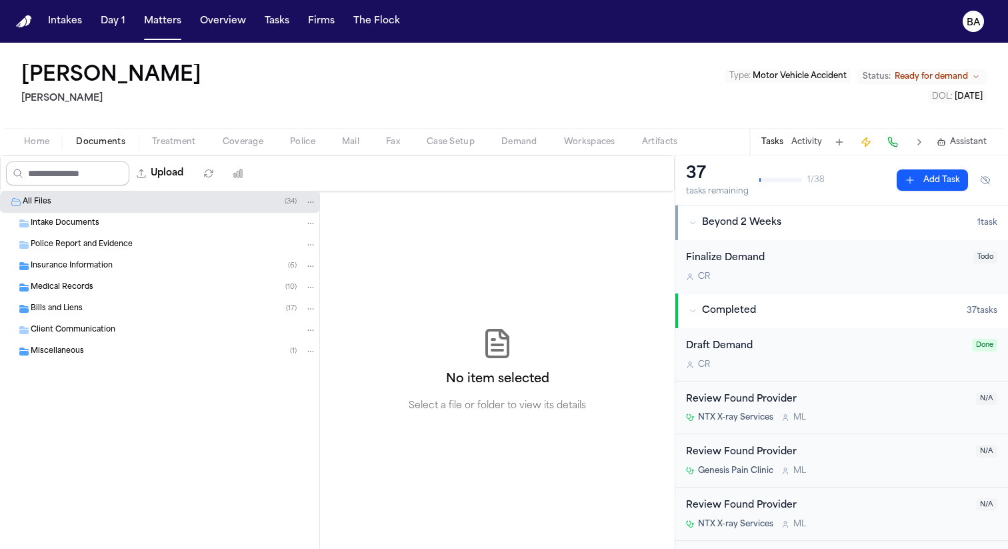
click at [75, 168] on input "Search files" at bounding box center [67, 173] width 123 height 24
paste input "*******"
type input "*******"
click at [109, 279] on div "Medical Records ( 10 )" at bounding box center [159, 287] width 319 height 21
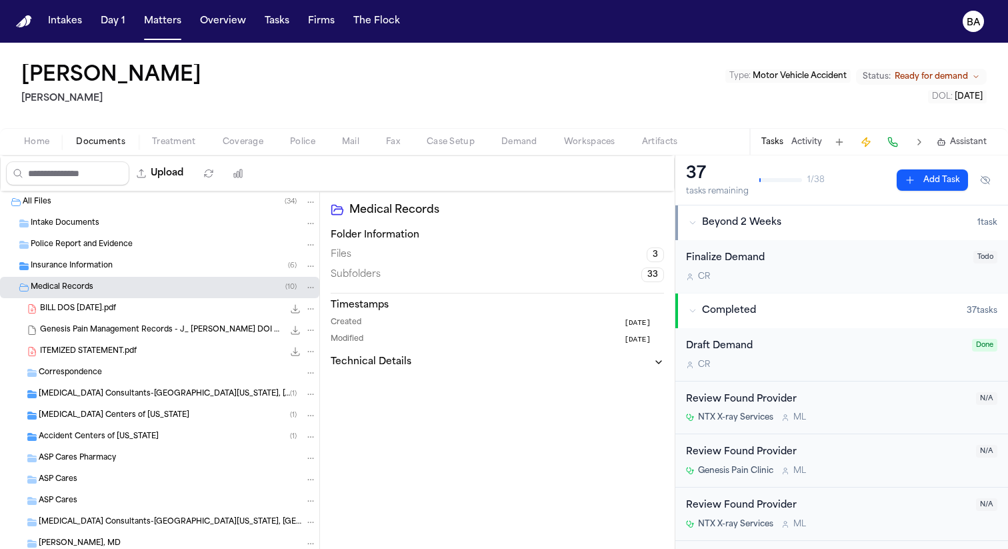
click at [111, 265] on span "Insurance Information" at bounding box center [72, 266] width 82 height 11
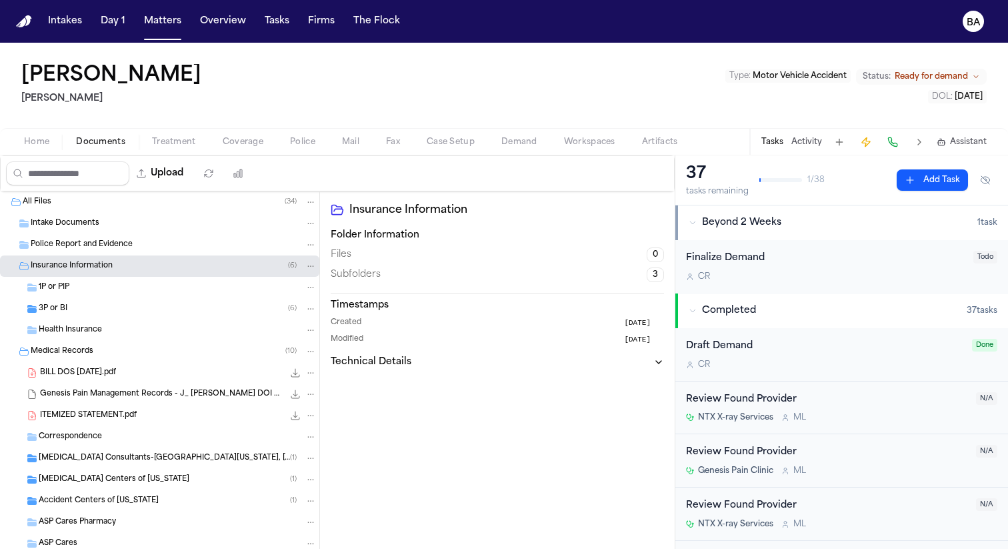
click at [115, 223] on div "Intake Documents" at bounding box center [174, 223] width 286 height 12
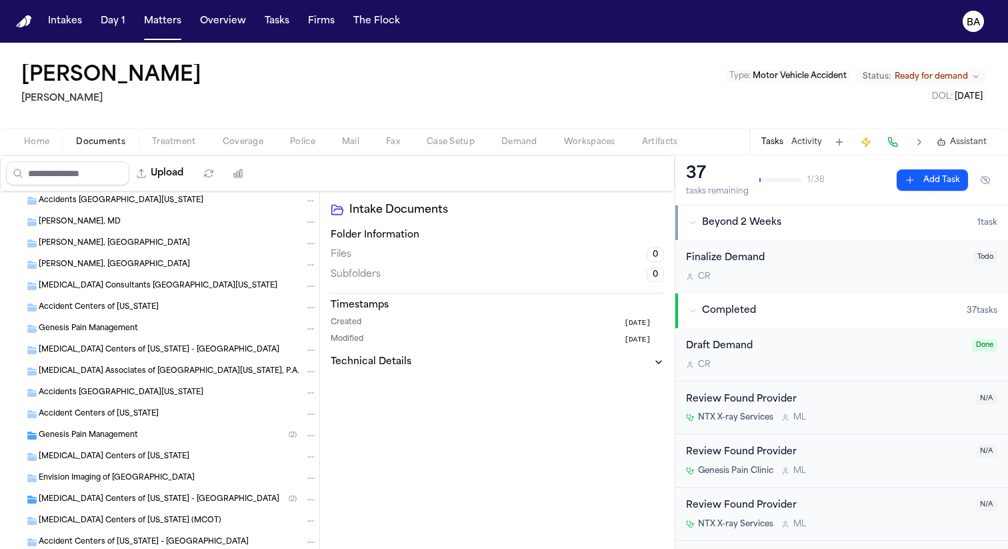
scroll to position [676, 0]
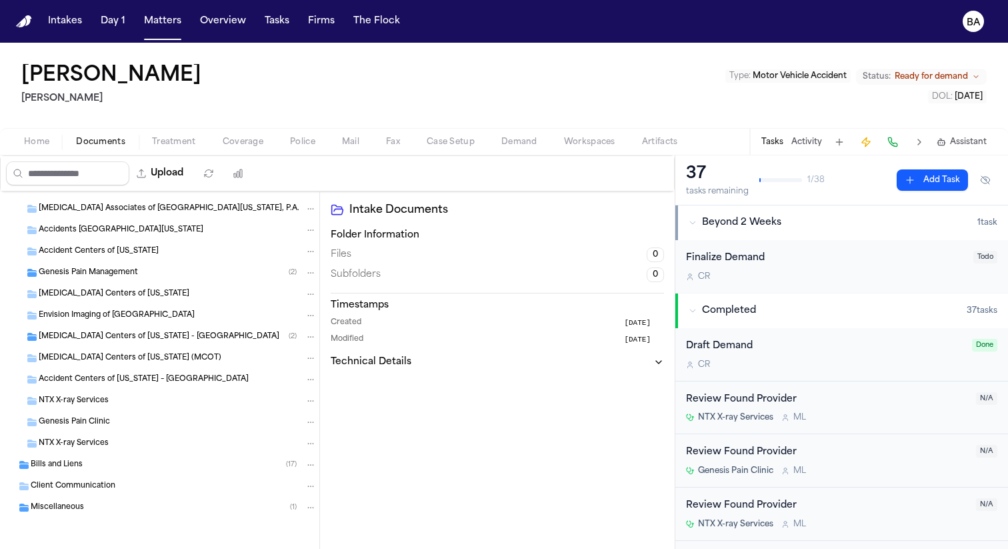
click at [197, 506] on div "Miscellaneous ( 1 )" at bounding box center [174, 507] width 286 height 12
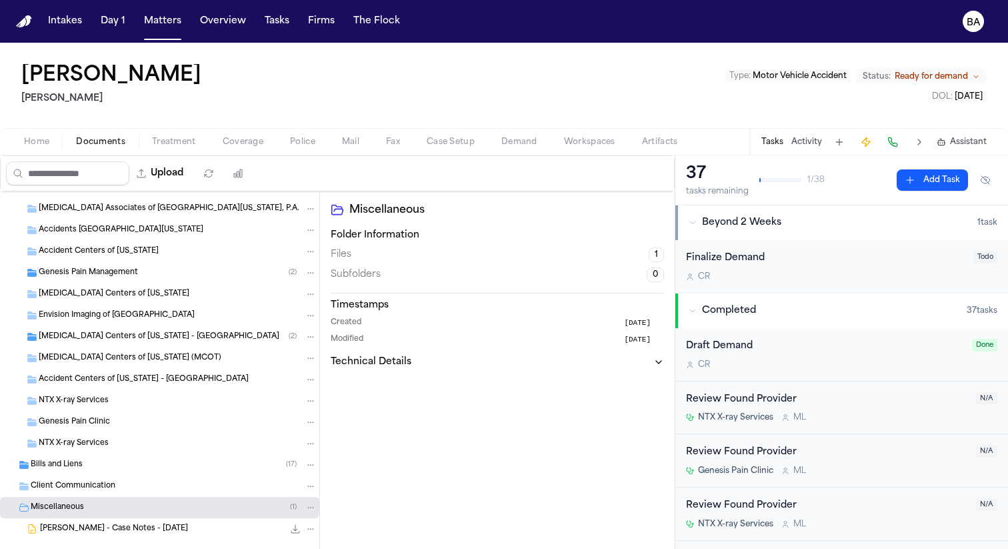
scroll to position [697, 0]
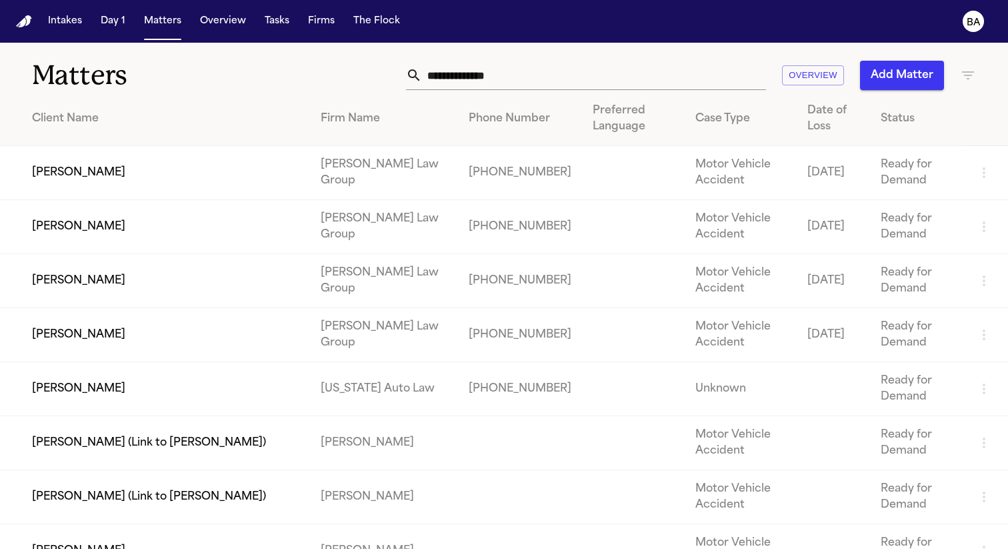
click at [959, 64] on div "Overview Add Matter" at bounding box center [635, 75] width 681 height 29
click at [960, 70] on icon "button" at bounding box center [968, 75] width 16 height 16
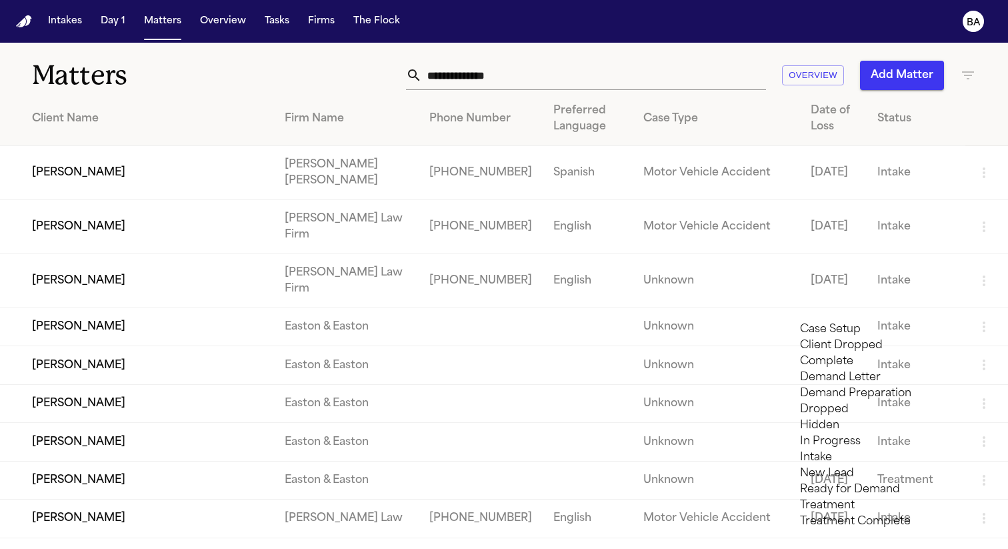
scroll to position [103, 0]
click at [871, 497] on li "Treatment" at bounding box center [894, 505] width 189 height 16
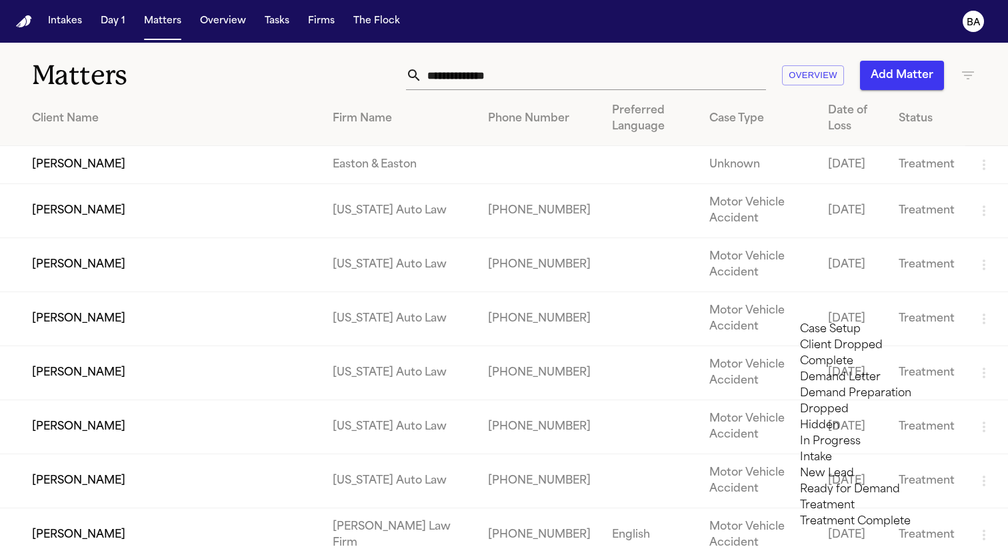
click at [853, 516] on li "Treatment Complete" at bounding box center [894, 521] width 189 height 16
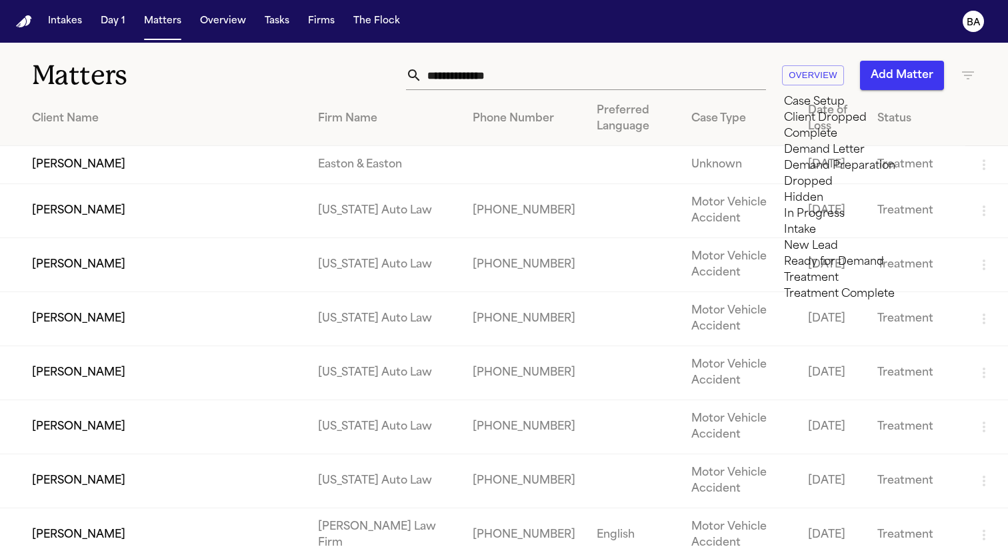
click at [197, 548] on div at bounding box center [504, 549] width 1008 height 0
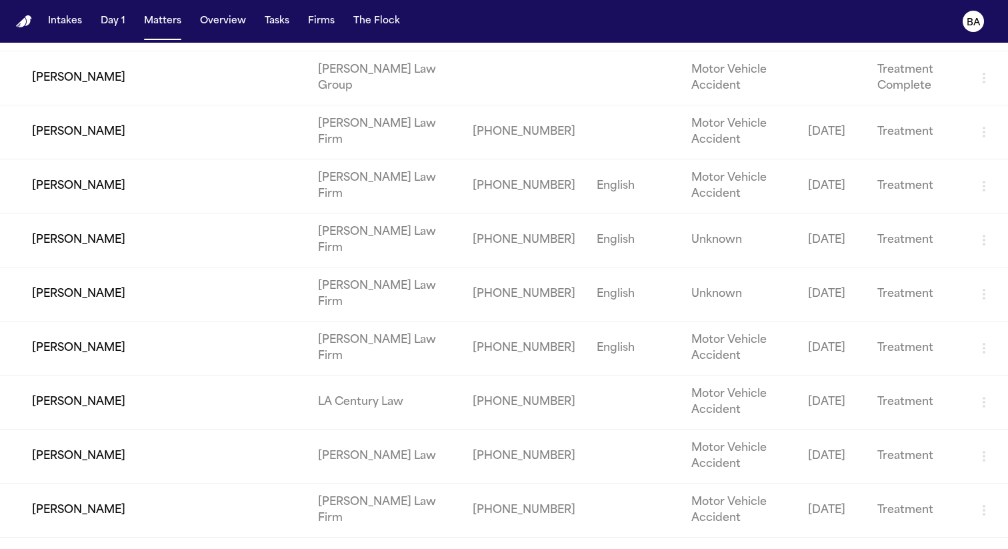
scroll to position [1887, 0]
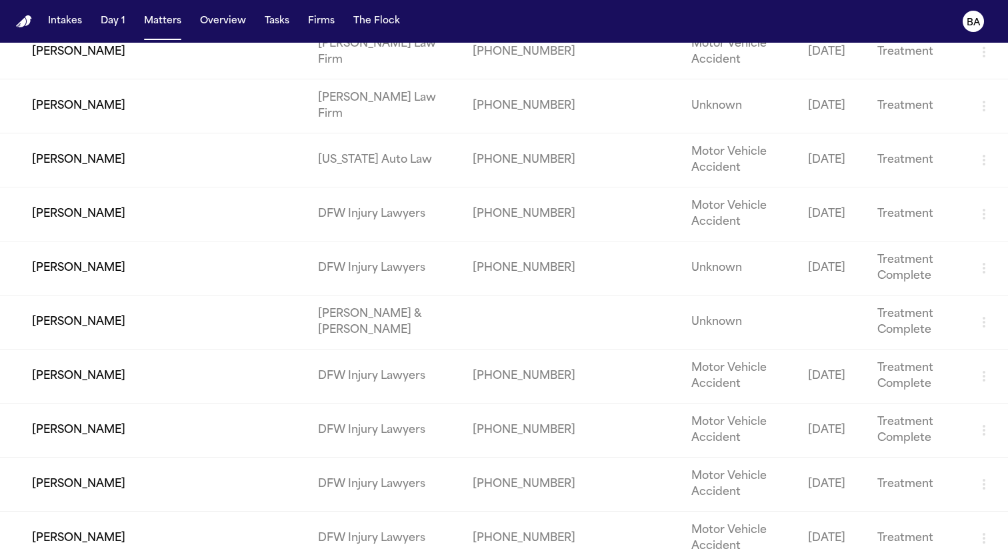
click at [95, 340] on td "[PERSON_NAME]" at bounding box center [153, 322] width 307 height 54
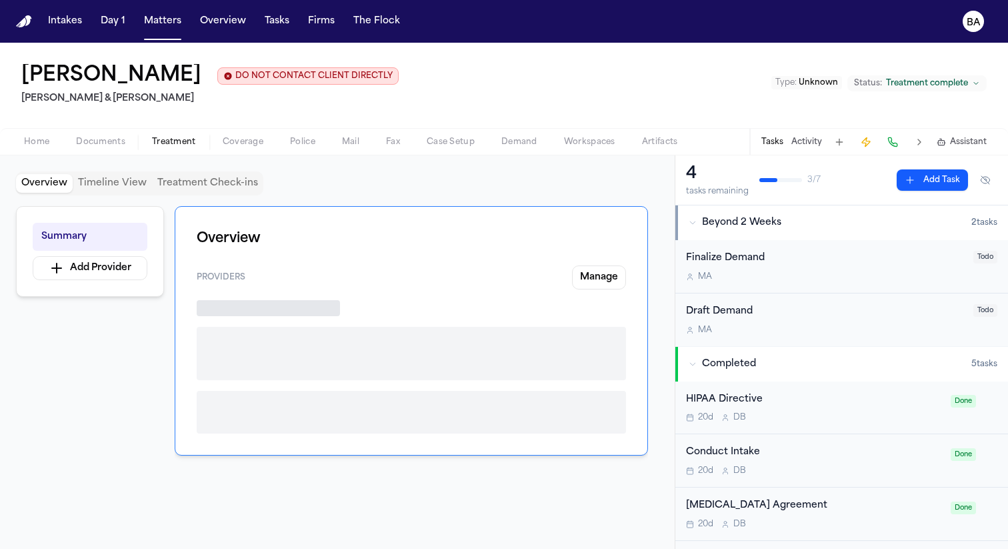
click at [191, 139] on span "Treatment" at bounding box center [174, 142] width 44 height 11
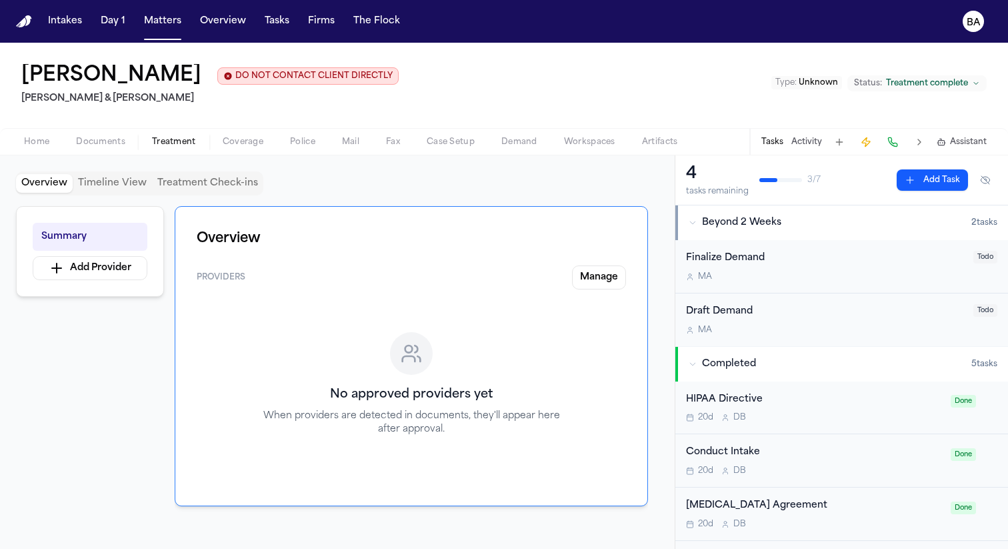
click at [121, 147] on span "Documents" at bounding box center [100, 142] width 49 height 11
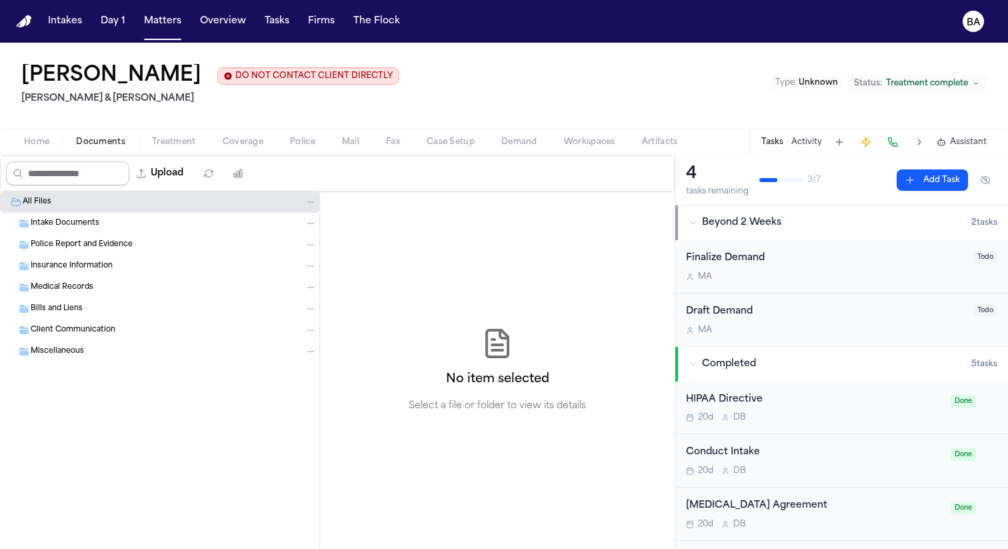
click at [108, 179] on input "Search files" at bounding box center [67, 173] width 123 height 24
paste input "*******"
type input "*******"
click at [71, 219] on span "Intake Documents" at bounding box center [65, 223] width 69 height 11
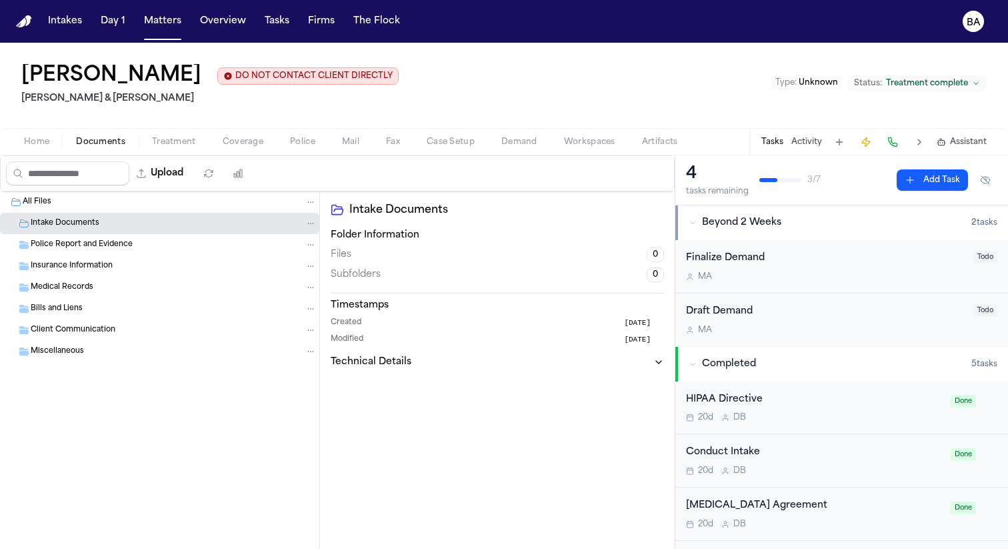
click at [80, 243] on span "Police Report and Evidence" at bounding box center [82, 244] width 102 height 11
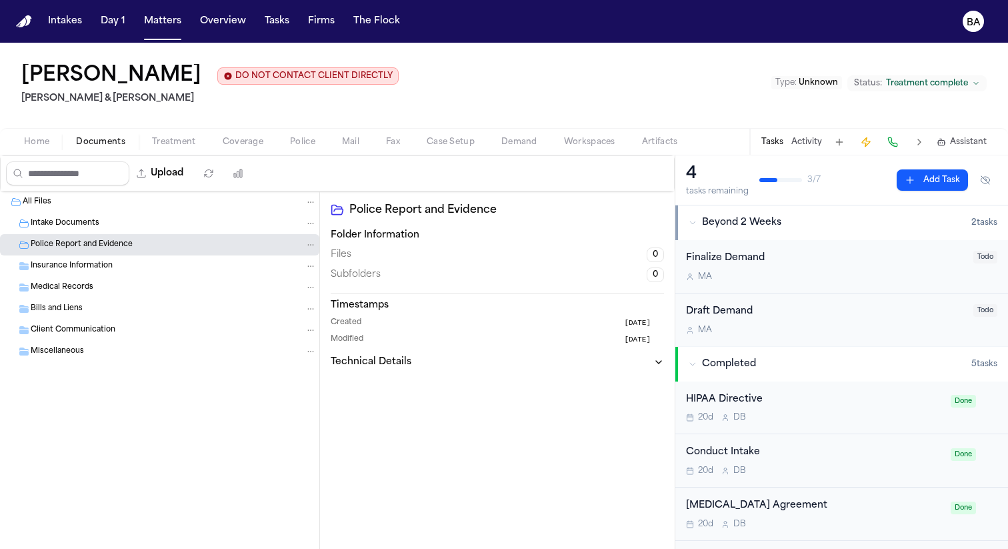
click at [116, 270] on div "Insurance Information" at bounding box center [174, 266] width 286 height 12
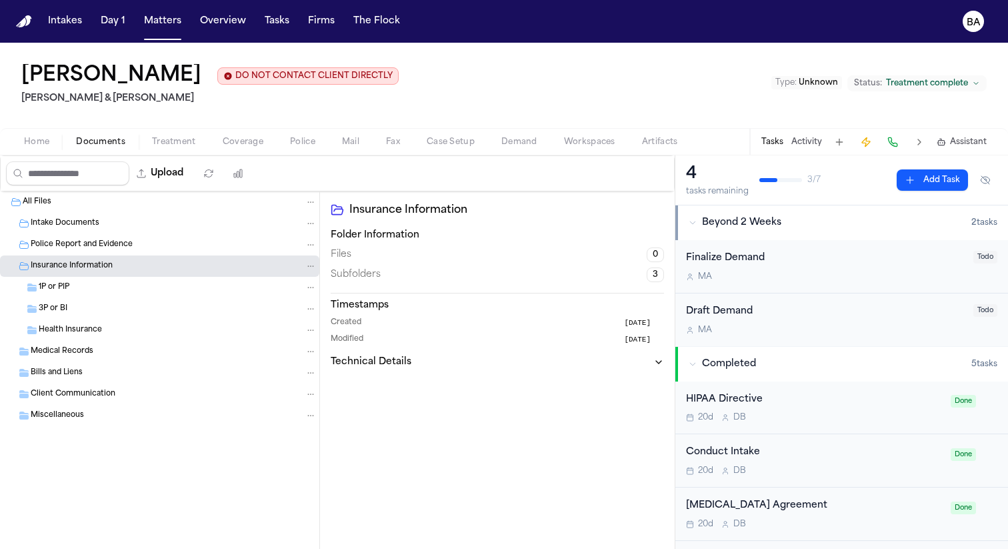
click at [121, 340] on div "Health Insurance" at bounding box center [159, 329] width 319 height 21
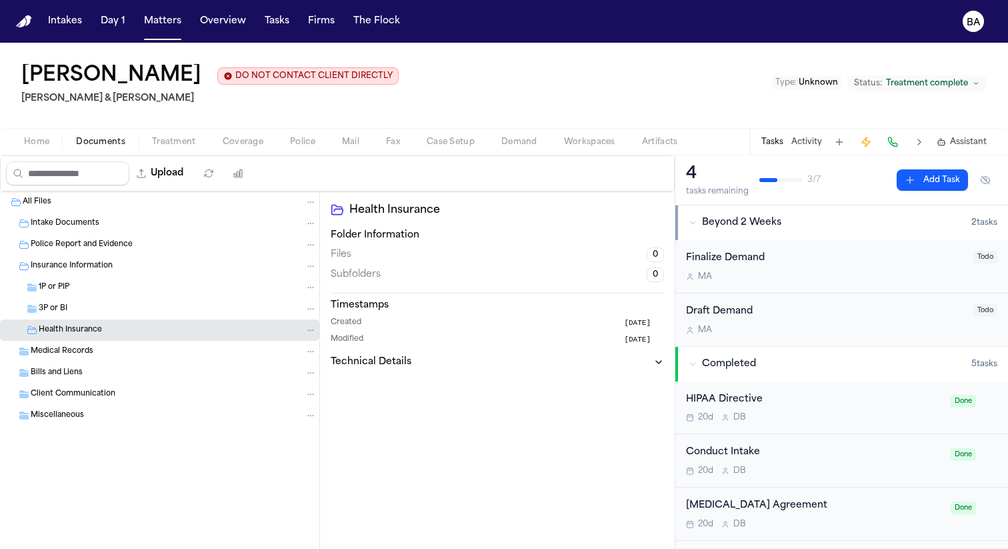
click at [133, 307] on div "3P or BI" at bounding box center [178, 309] width 278 height 12
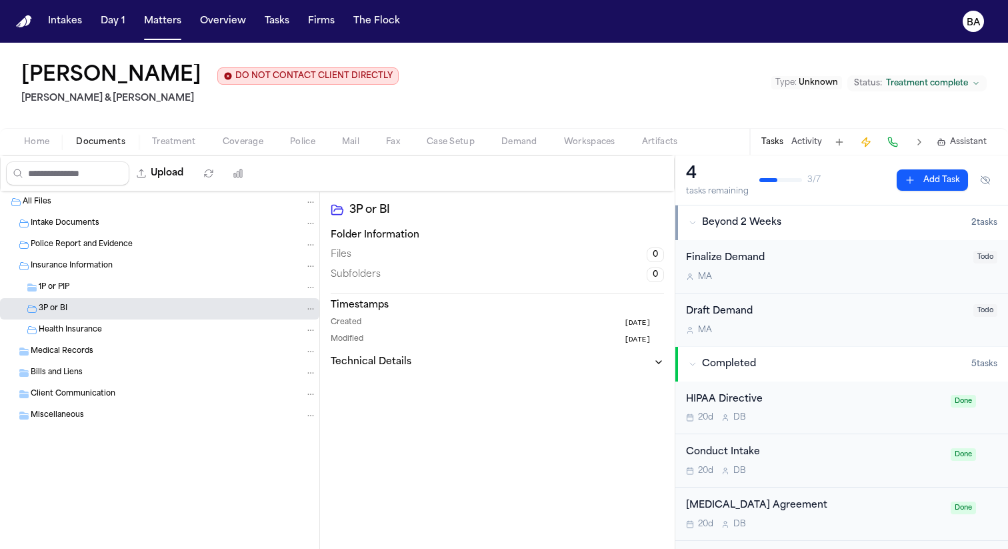
drag, startPoint x: 139, startPoint y: 289, endPoint x: 136, endPoint y: 307, distance: 17.7
click at [139, 289] on div "1P or PIP" at bounding box center [178, 287] width 278 height 12
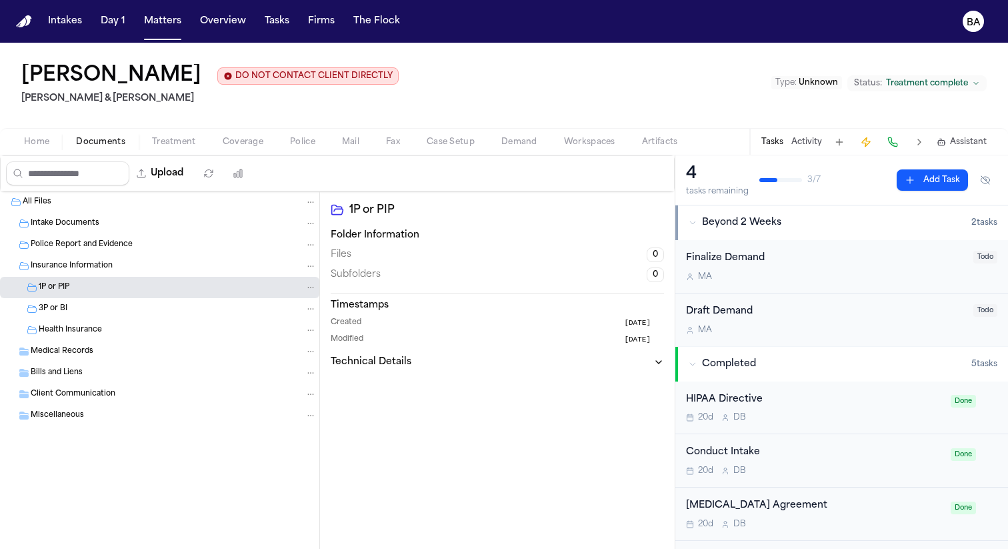
click at [134, 353] on div "Medical Records" at bounding box center [174, 351] width 286 height 12
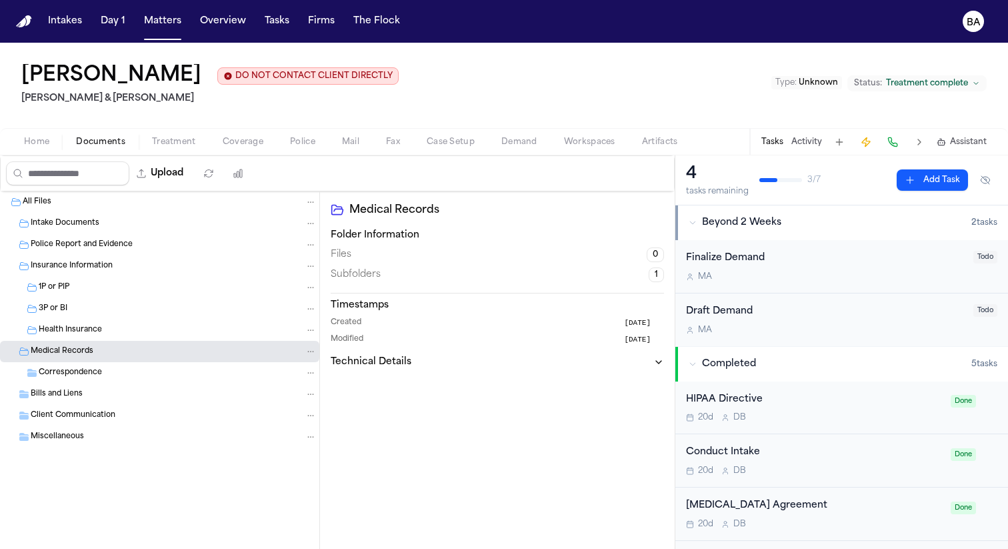
click at [133, 370] on div "Correspondence" at bounding box center [178, 373] width 278 height 12
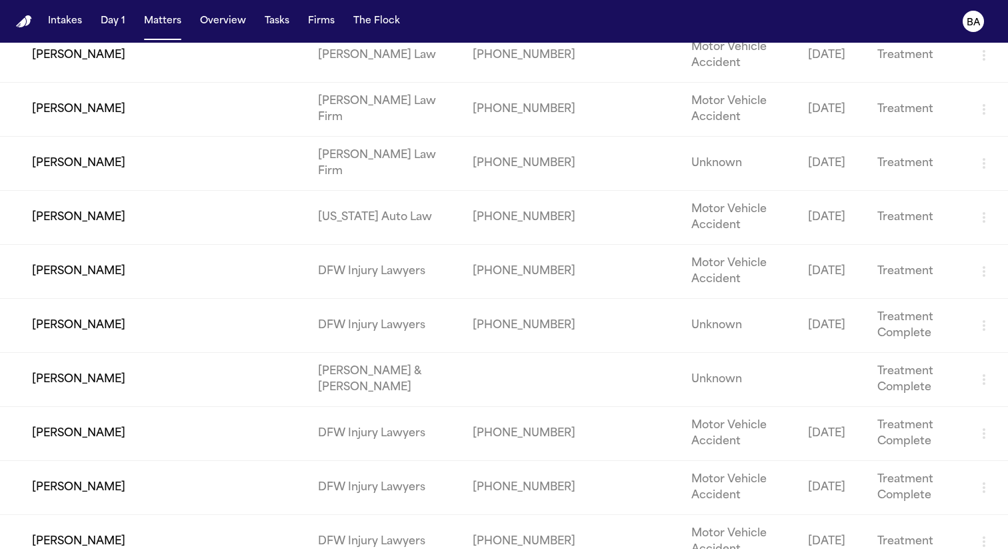
scroll to position [2678, 0]
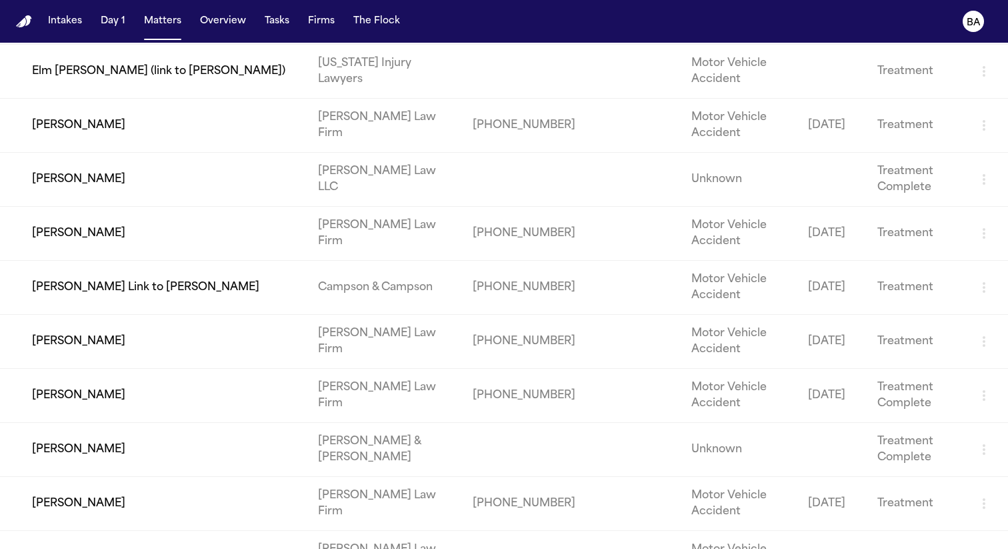
click at [89, 369] on td "[PERSON_NAME]" at bounding box center [153, 342] width 307 height 54
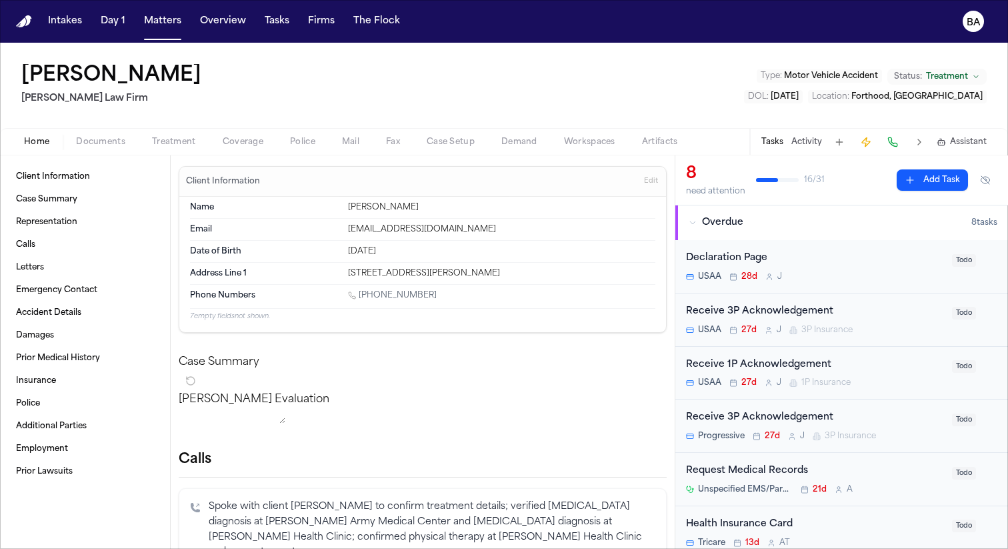
click at [111, 139] on span "Documents" at bounding box center [100, 142] width 49 height 11
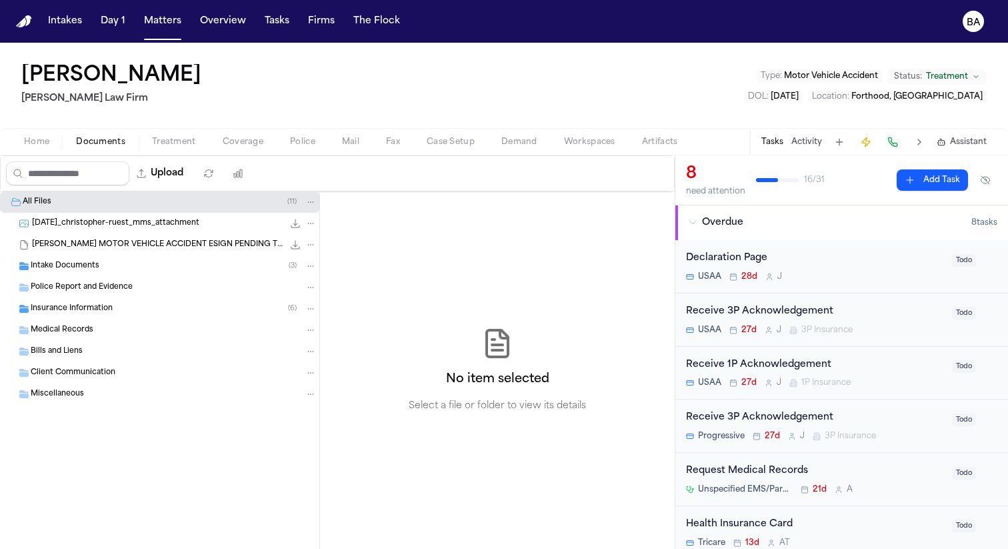
click at [83, 315] on div "Insurance Information ( 6 )" at bounding box center [159, 308] width 319 height 21
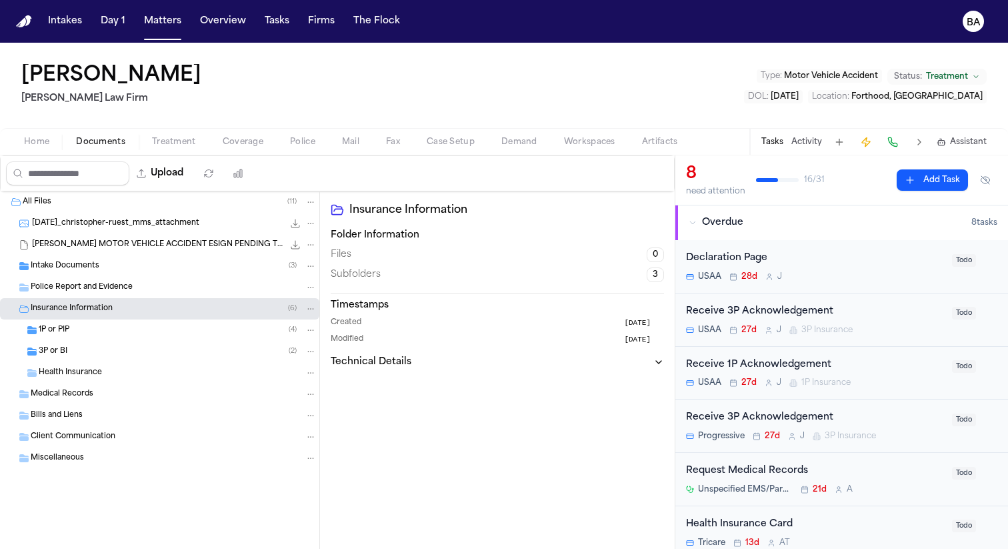
click at [79, 358] on div "3P or BI ( 2 )" at bounding box center [159, 351] width 319 height 21
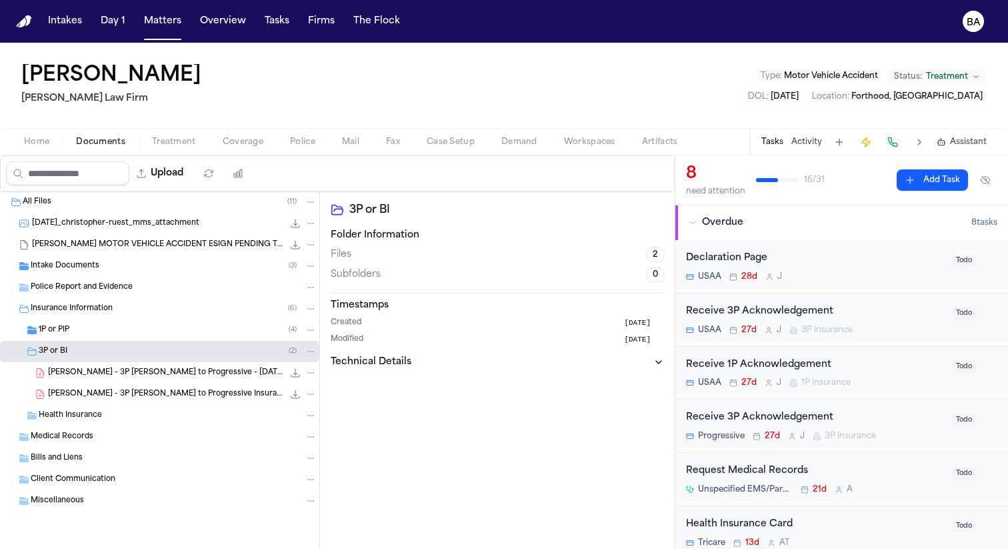
click at [95, 331] on div "1P or PIP ( 4 )" at bounding box center [178, 330] width 278 height 12
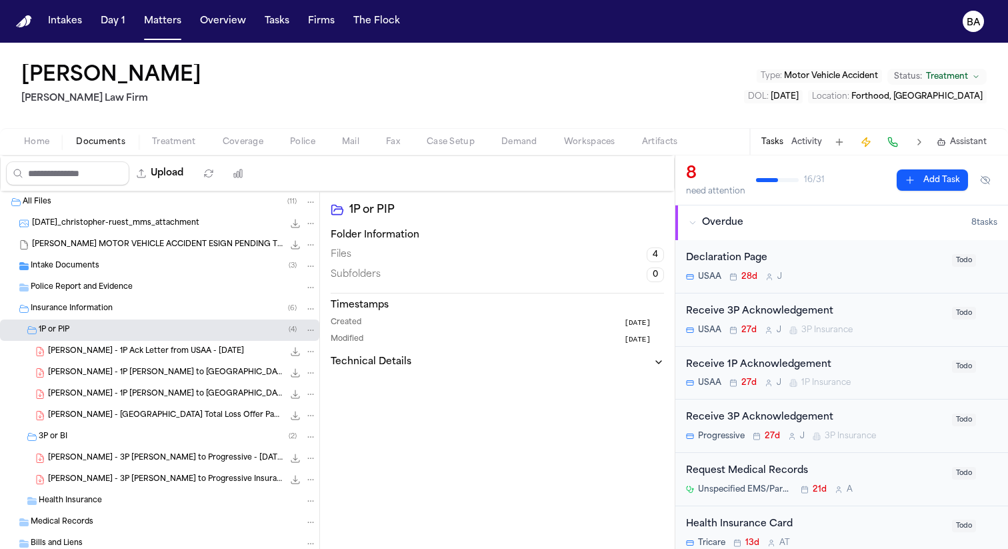
click at [113, 271] on div "Intake Documents ( 3 )" at bounding box center [174, 266] width 286 height 12
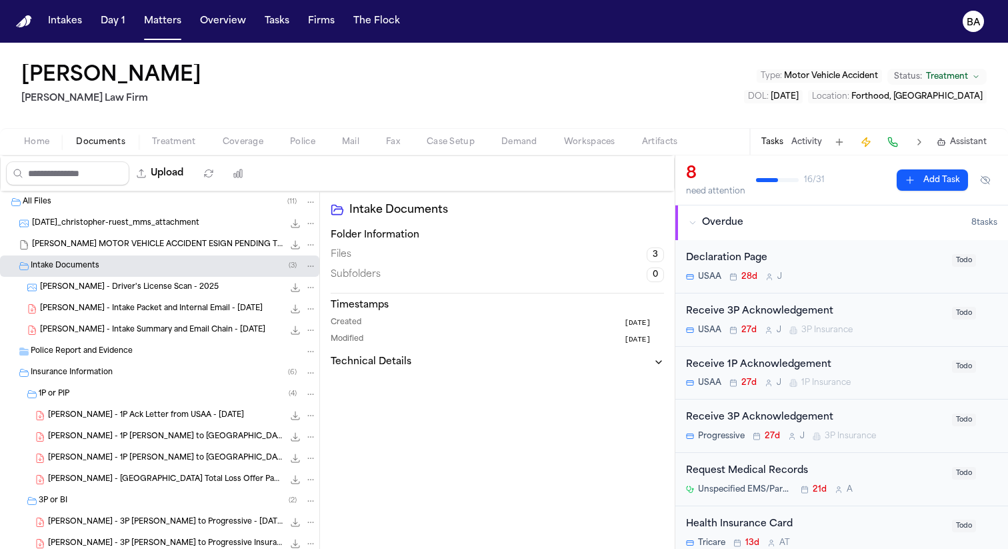
click at [116, 291] on span "[PERSON_NAME] - Driver's License Scan - 2025" at bounding box center [129, 287] width 179 height 11
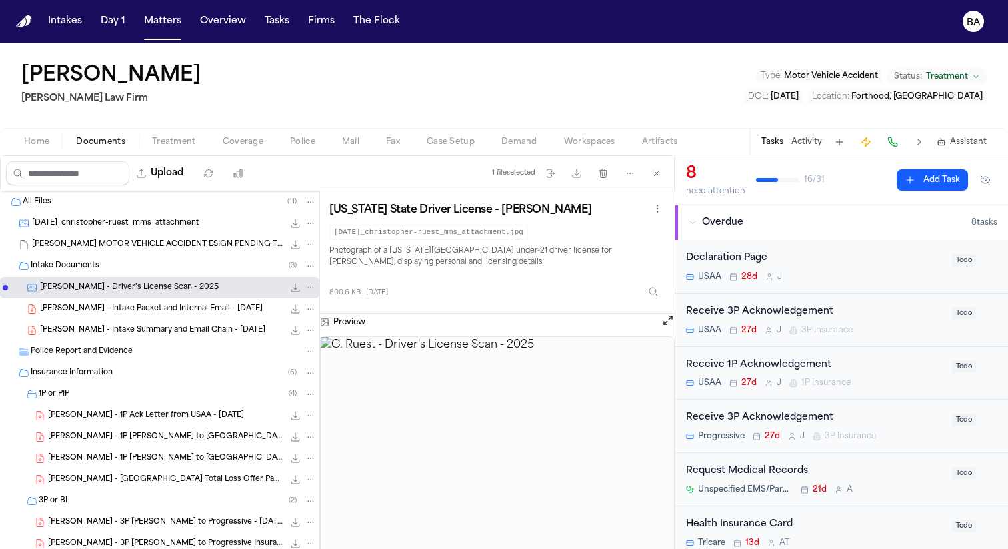
click at [84, 186] on div "Upload" at bounding box center [128, 173] width 255 height 35
click at [86, 180] on input "Search files" at bounding box center [67, 173] width 123 height 24
paste input "*******"
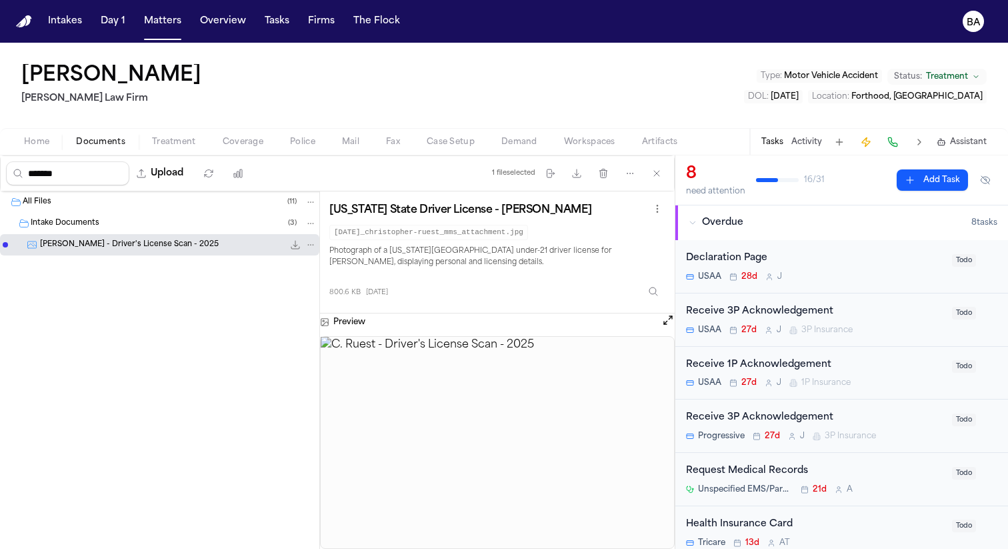
type input "*******"
click at [973, 27] on text "BA" at bounding box center [974, 22] width 14 height 9
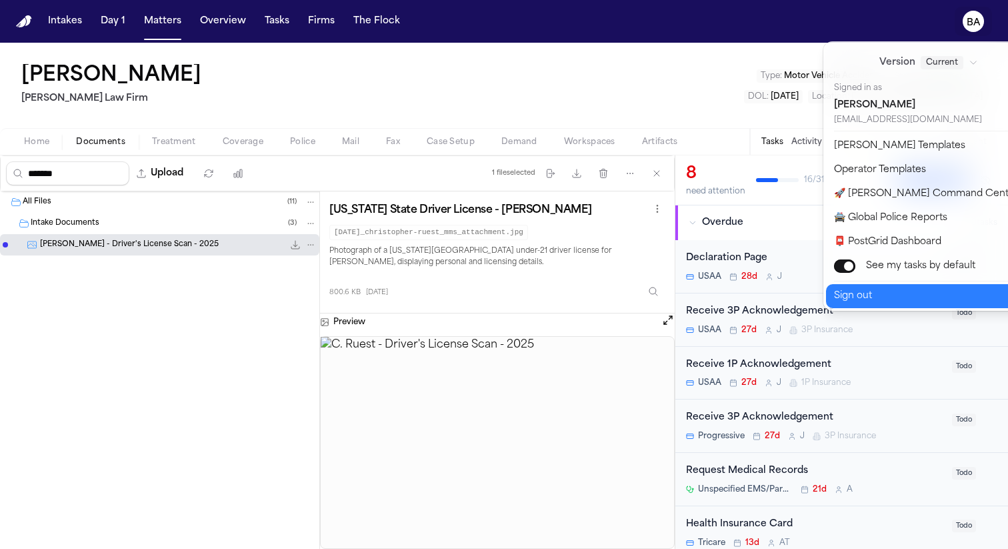
click at [859, 287] on button "Sign out" at bounding box center [937, 296] width 222 height 24
